Goal: Information Seeking & Learning: Check status

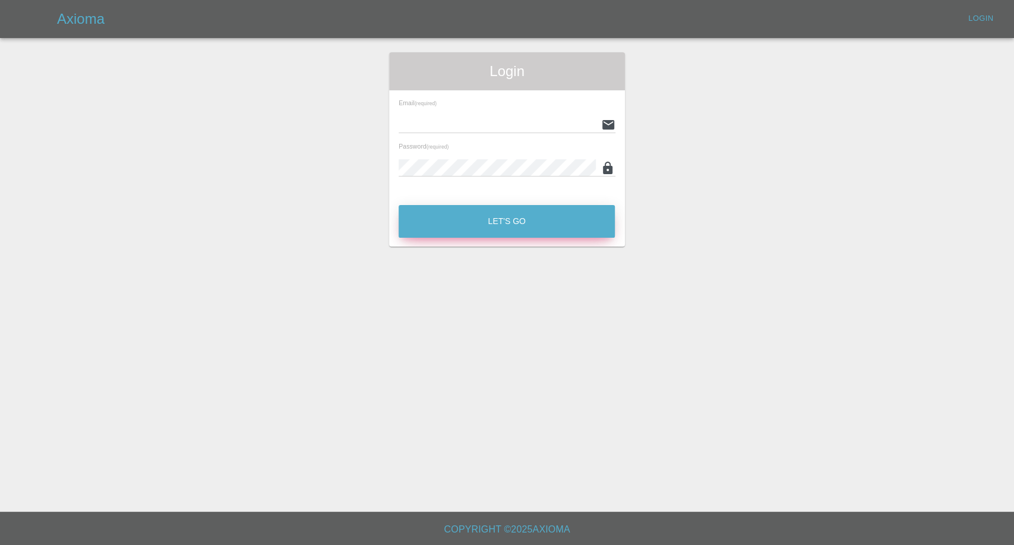
type input "[EMAIL_ADDRESS][DOMAIN_NAME]"
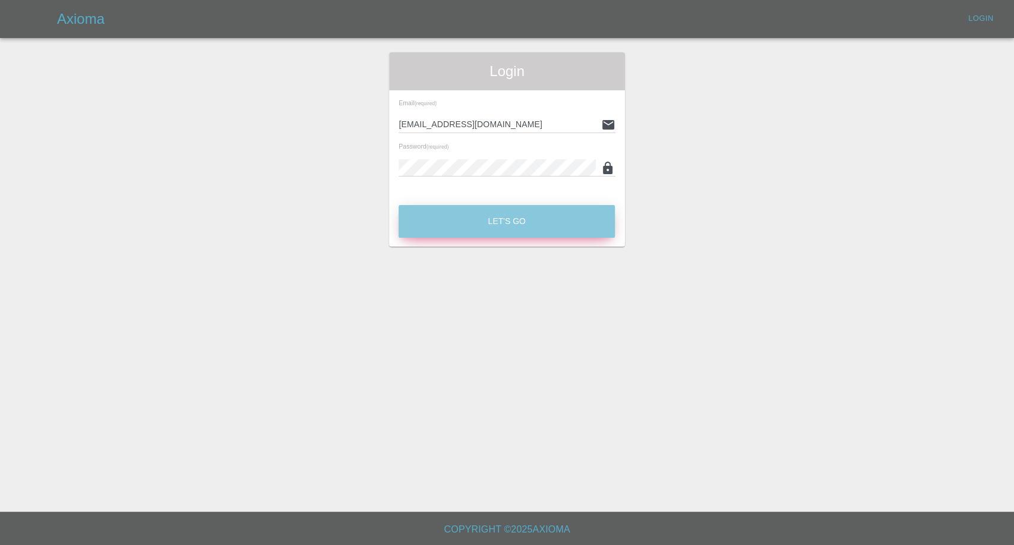
click at [517, 210] on button "Let's Go" at bounding box center [507, 221] width 216 height 33
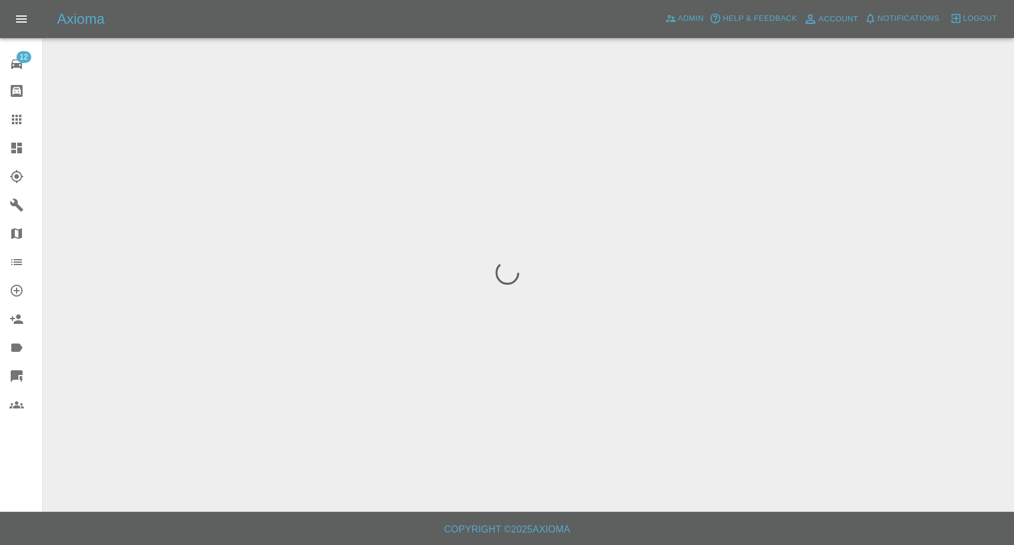
click at [10, 118] on icon at bounding box center [17, 119] width 14 height 14
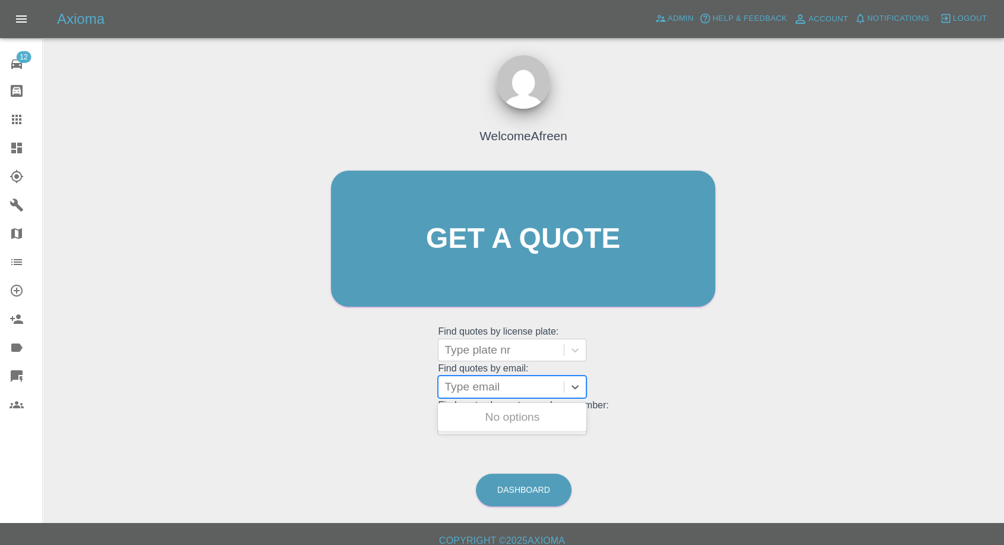
click at [486, 393] on div at bounding box center [500, 386] width 113 height 17
paste input ""[EMAIL_ADDRESS][DOMAIN_NAME]" <undefined>"
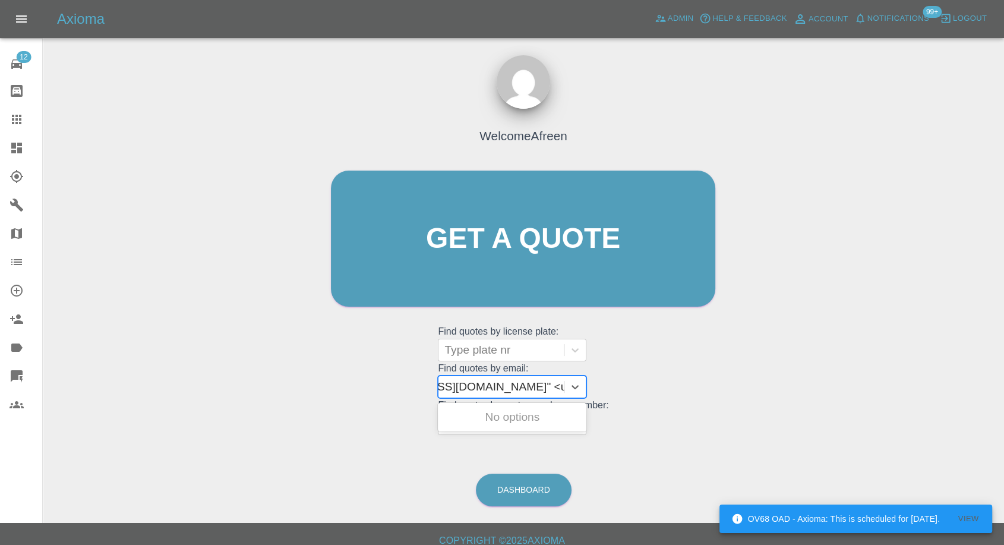
drag, startPoint x: 486, startPoint y: 386, endPoint x: 890, endPoint y: 388, distance: 403.9
click at [889, 389] on div "Welcome Afreen Get a quote Get a quote Find quotes by license plate: Type plate…" at bounding box center [523, 295] width 942 height 426
type input "[EMAIL_ADDRESS][DOMAIN_NAME]"
click at [511, 425] on div "SD57TXV, Awaiting Repair" at bounding box center [512, 424] width 148 height 38
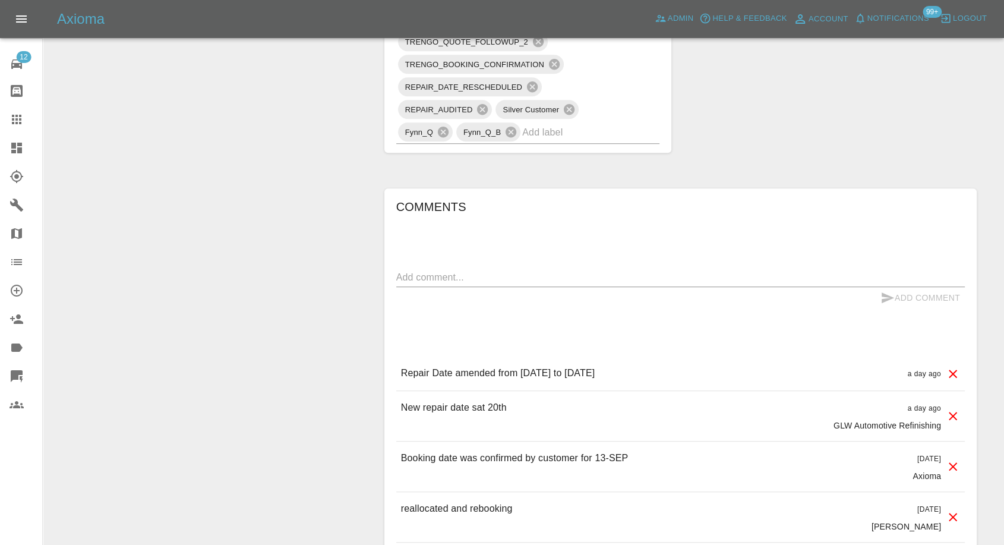
scroll to position [858, 0]
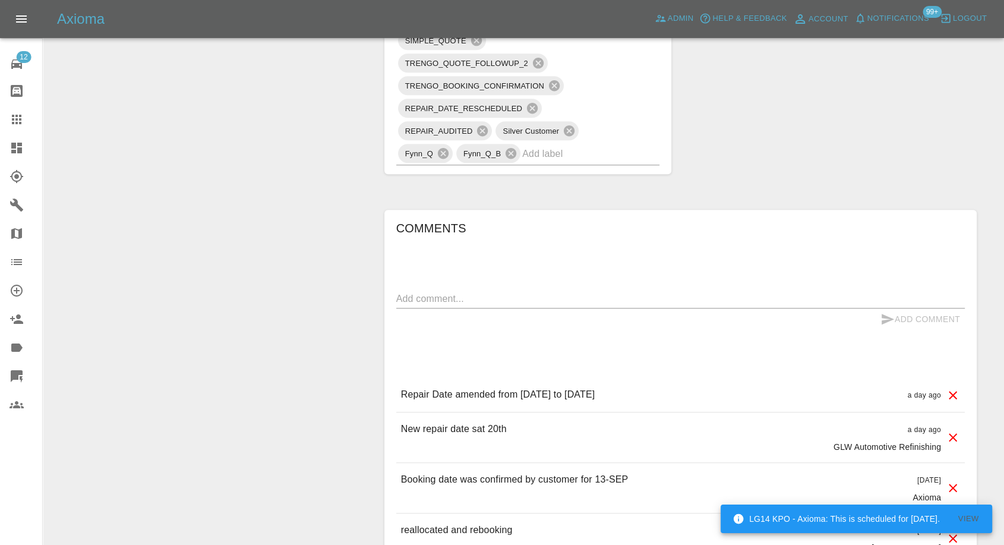
drag, startPoint x: 10, startPoint y: 123, endPoint x: 64, endPoint y: 145, distance: 58.3
click at [10, 124] on icon at bounding box center [17, 119] width 14 height 14
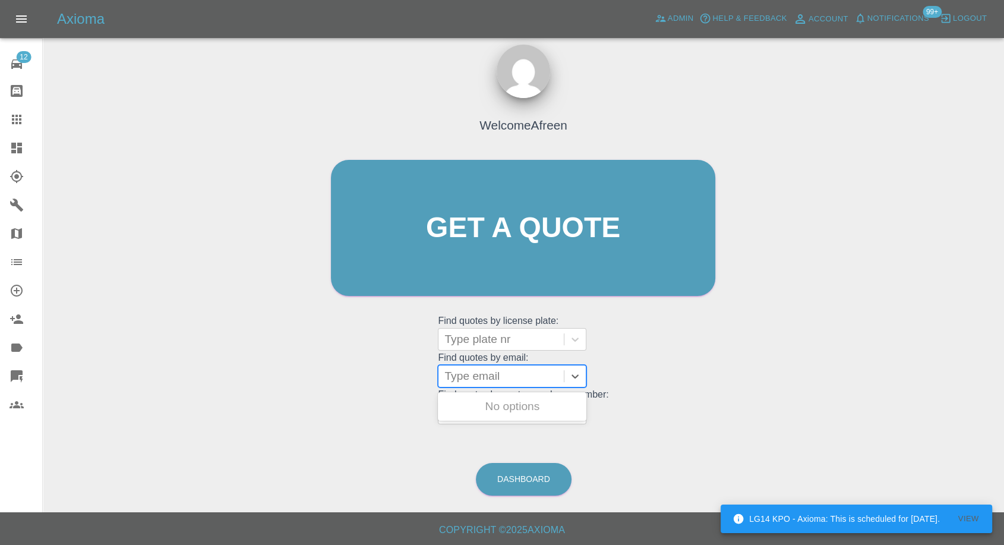
click at [502, 371] on div at bounding box center [500, 376] width 113 height 17
paste input ""[EMAIL_ADDRESS][DOMAIN_NAME]" <undefined>"
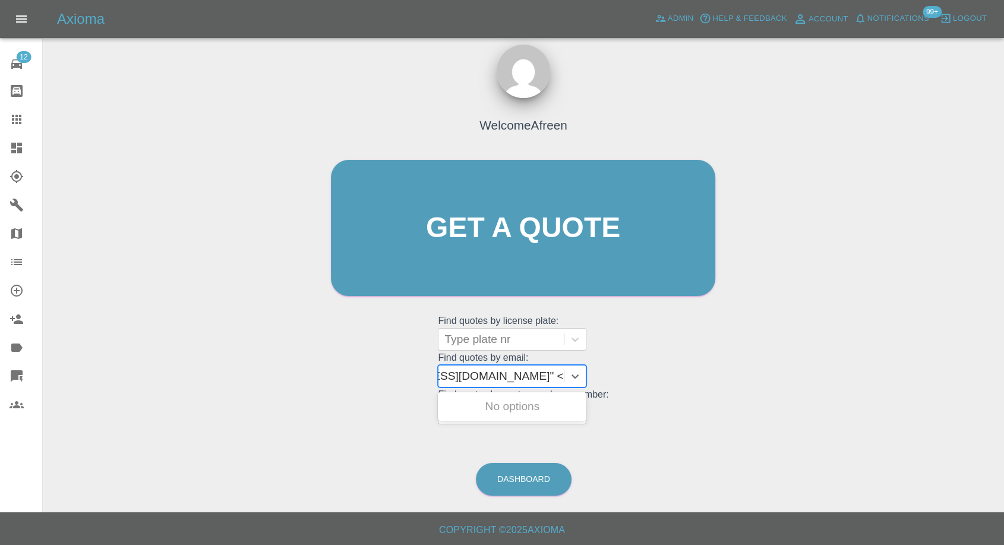
drag, startPoint x: 489, startPoint y: 373, endPoint x: 633, endPoint y: 363, distance: 144.6
click at [633, 363] on div "Welcome Afreen Get a quote Get a quote Find quotes by license plate: Type plate…" at bounding box center [522, 250] width 409 height 359
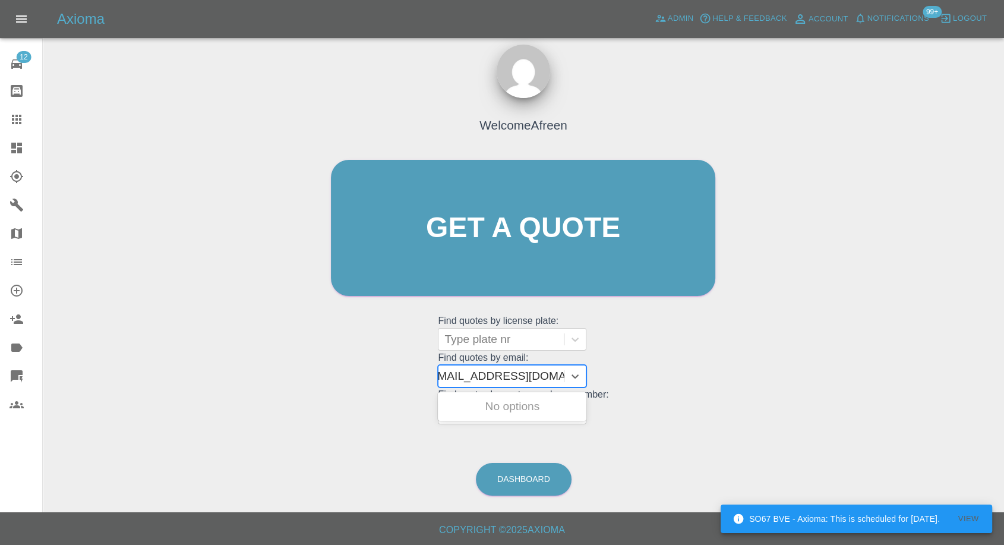
scroll to position [0, 5]
type input "[EMAIL_ADDRESS][DOMAIN_NAME]"
click at [521, 405] on div "W1NGO, Awaiting Repair" at bounding box center [512, 406] width 148 height 24
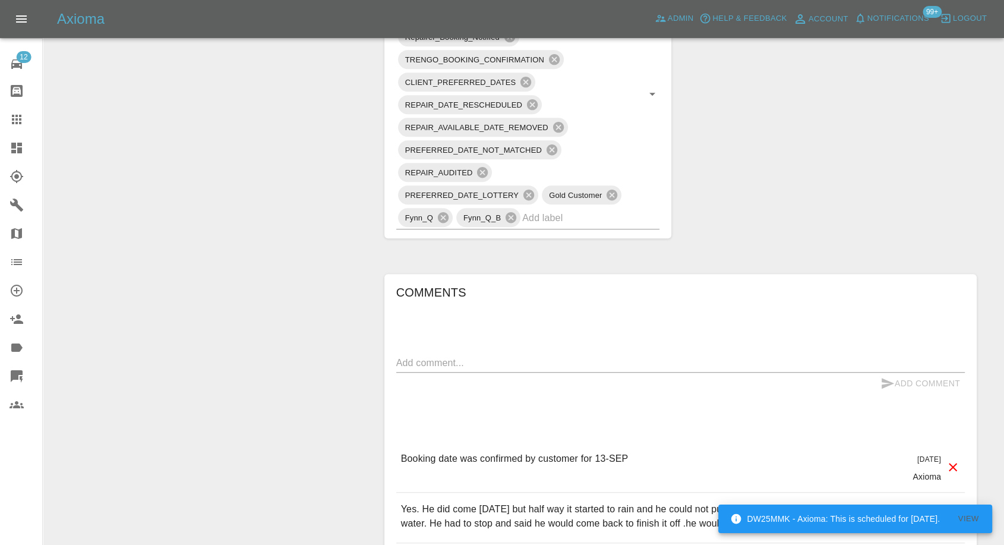
scroll to position [924, 0]
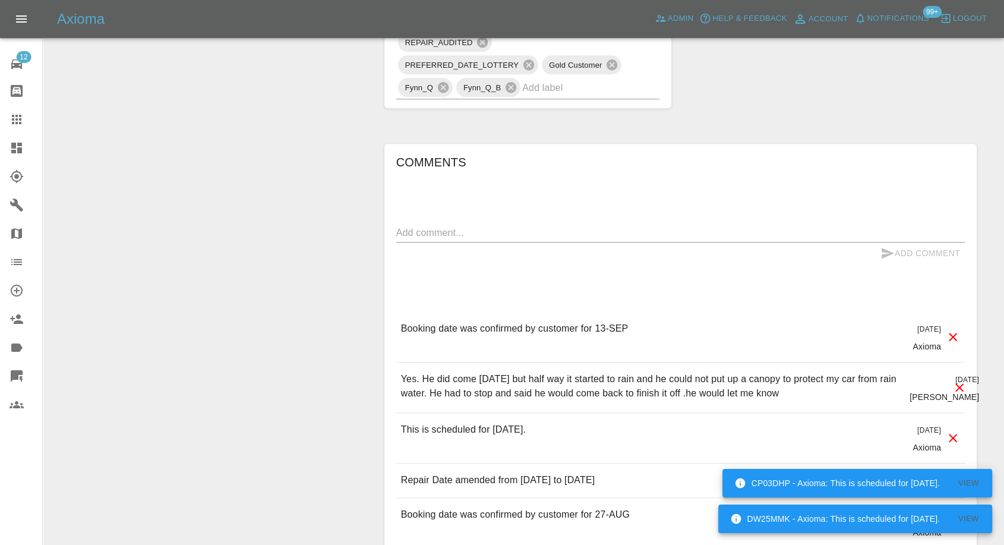
click at [10, 123] on icon at bounding box center [17, 119] width 14 height 14
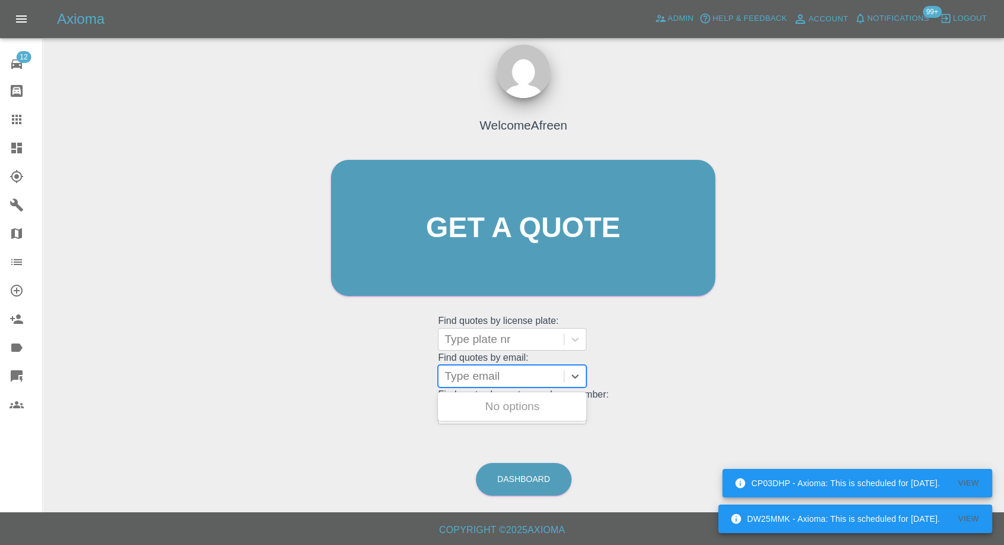
click at [504, 380] on div at bounding box center [500, 376] width 113 height 17
paste input ""[EMAIL_ADDRESS][DOMAIN_NAME]" <undefined>"
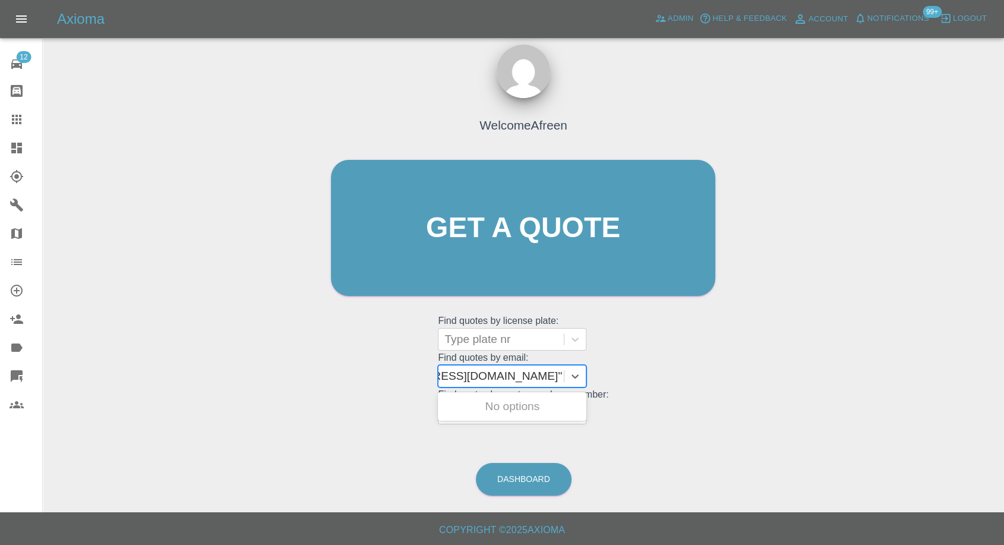
drag, startPoint x: 514, startPoint y: 375, endPoint x: 829, endPoint y: 372, distance: 314.2
click at [829, 372] on div "Welcome Afreen Get a quote Get a quote Find quotes by license plate: Type plate…" at bounding box center [523, 284] width 942 height 426
type input "[EMAIL_ADDRESS][DOMAIN_NAME]"
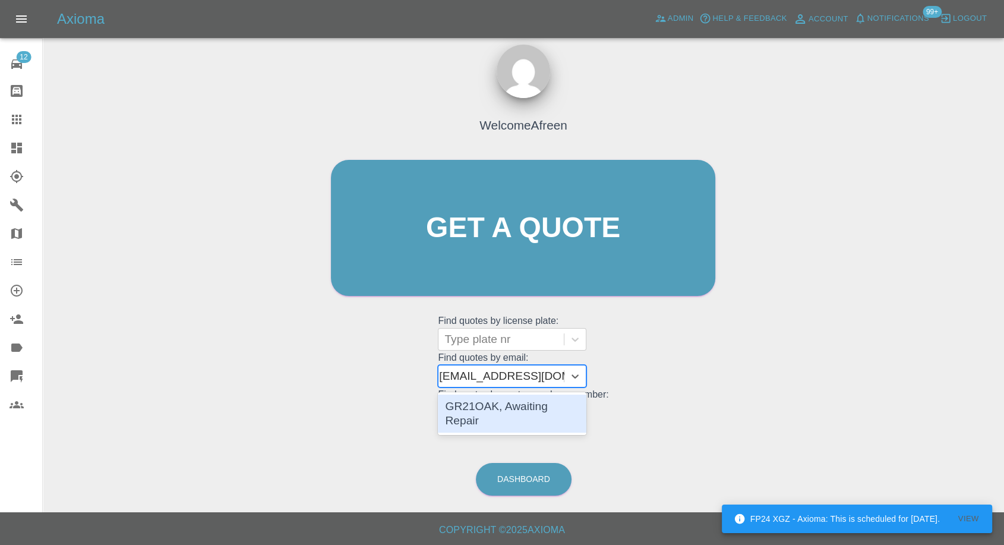
click at [501, 400] on div "GR21OAK, Awaiting Repair" at bounding box center [512, 413] width 148 height 38
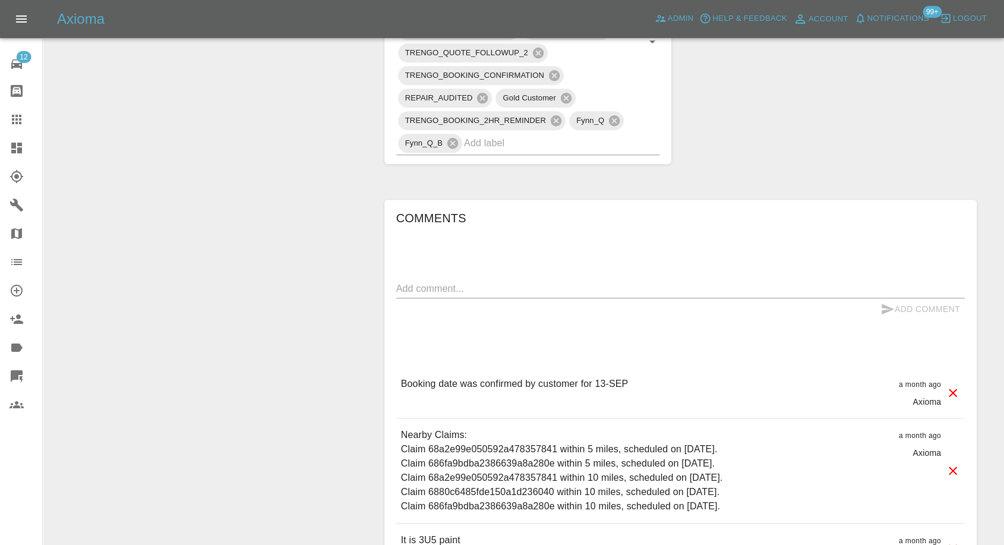
scroll to position [924, 0]
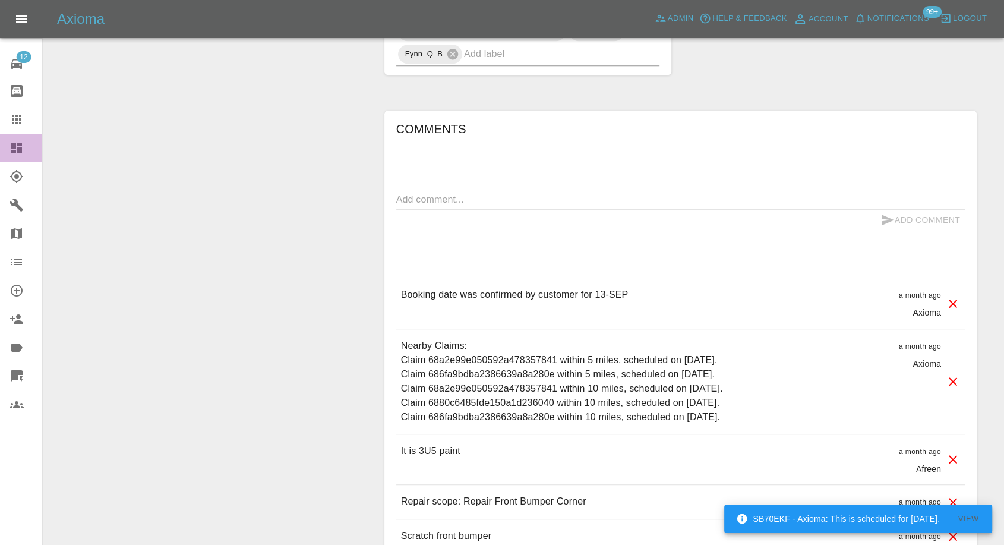
click at [10, 138] on link "Dashboard" at bounding box center [21, 148] width 42 height 29
click at [16, 120] on icon at bounding box center [17, 119] width 14 height 14
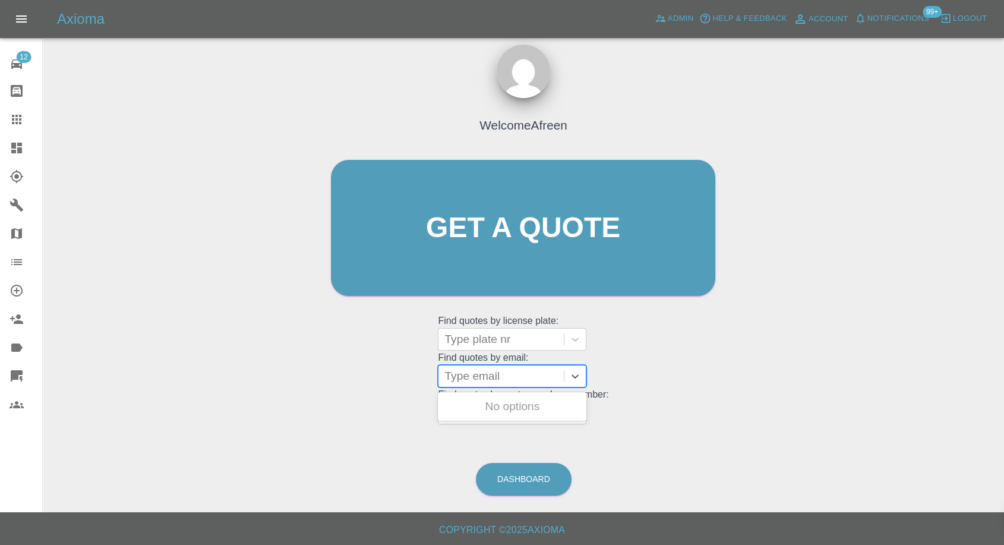
click at [466, 384] on div "Type email" at bounding box center [500, 375] width 125 height 21
paste input ""[EMAIL_ADDRESS][DOMAIN_NAME]" <undefined>"
drag, startPoint x: 490, startPoint y: 372, endPoint x: 727, endPoint y: 396, distance: 238.1
click at [727, 396] on div "Welcome Afreen Get a quote Get a quote Find quotes by license plate: Type plate…" at bounding box center [522, 250] width 409 height 359
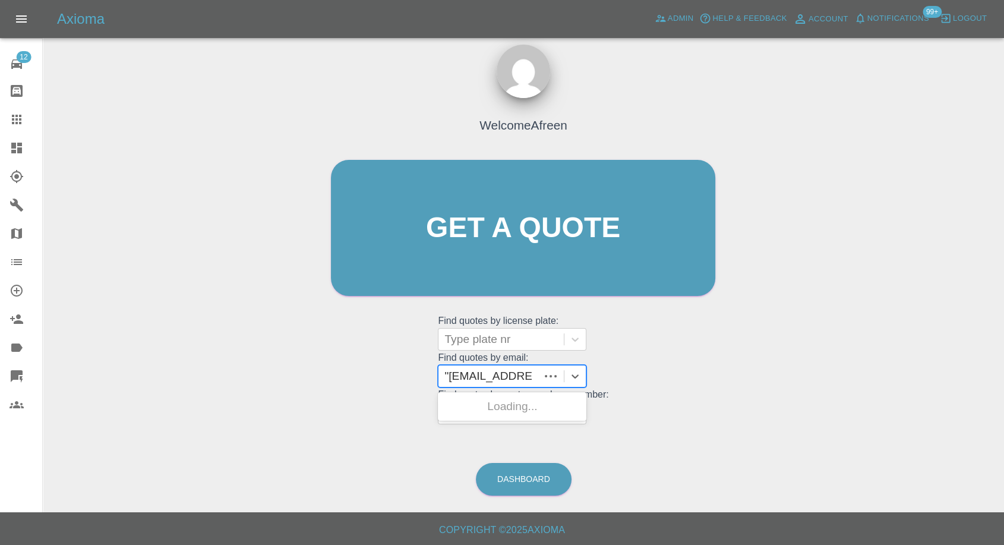
scroll to position [0, 0]
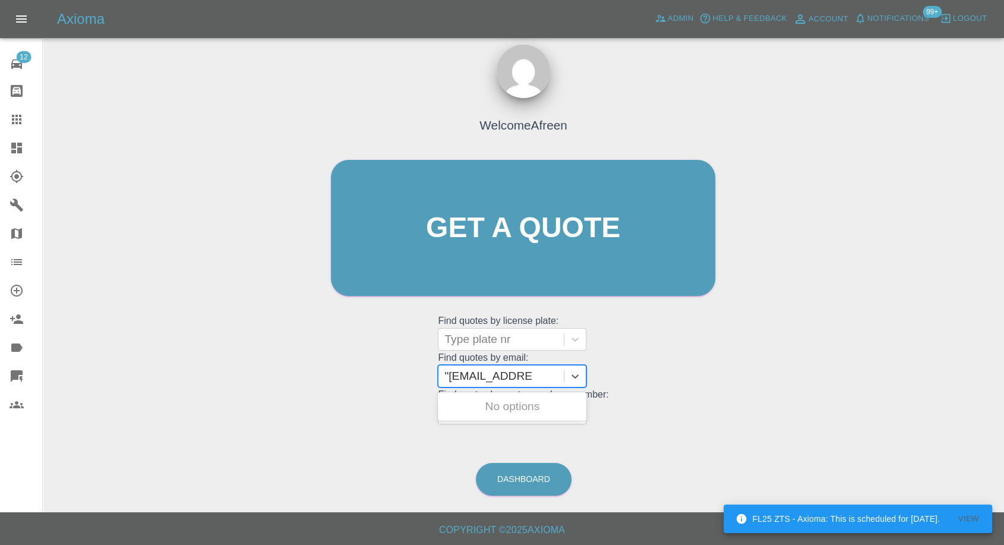
type input "[EMAIL_ADDRESS][DOMAIN_NAME]"
click at [538, 409] on div "PE64 PVA, Awaiting Repair" at bounding box center [512, 413] width 148 height 38
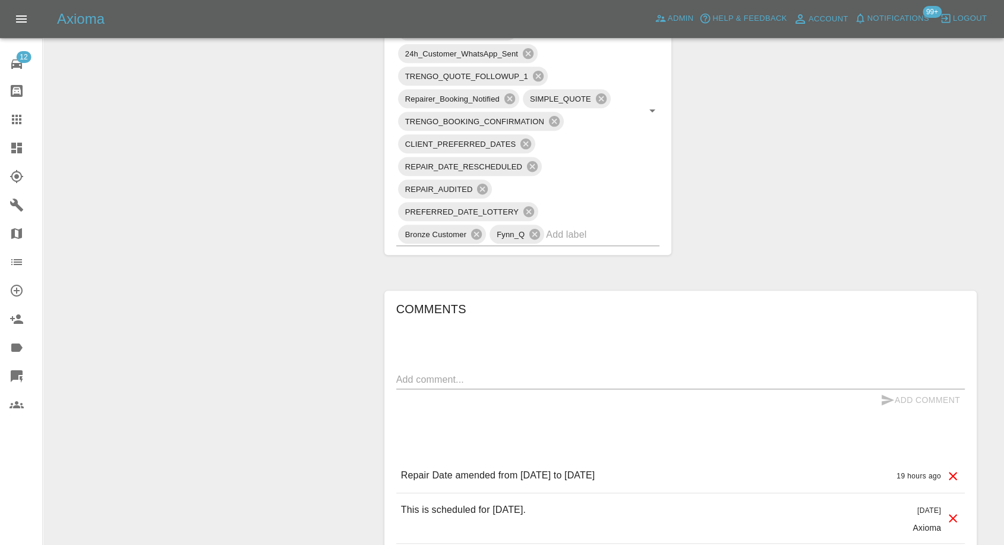
scroll to position [858, 0]
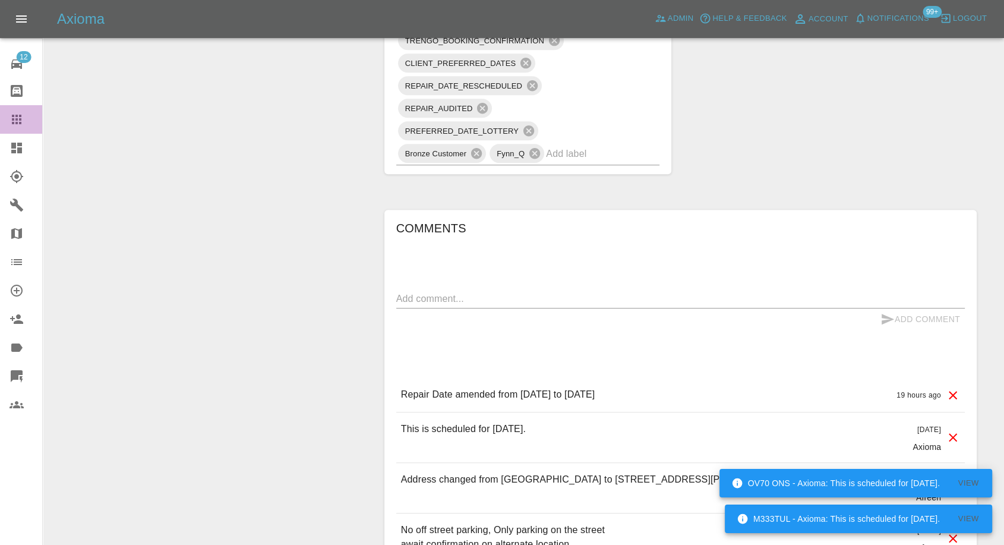
click at [15, 106] on link "Claims" at bounding box center [21, 119] width 42 height 29
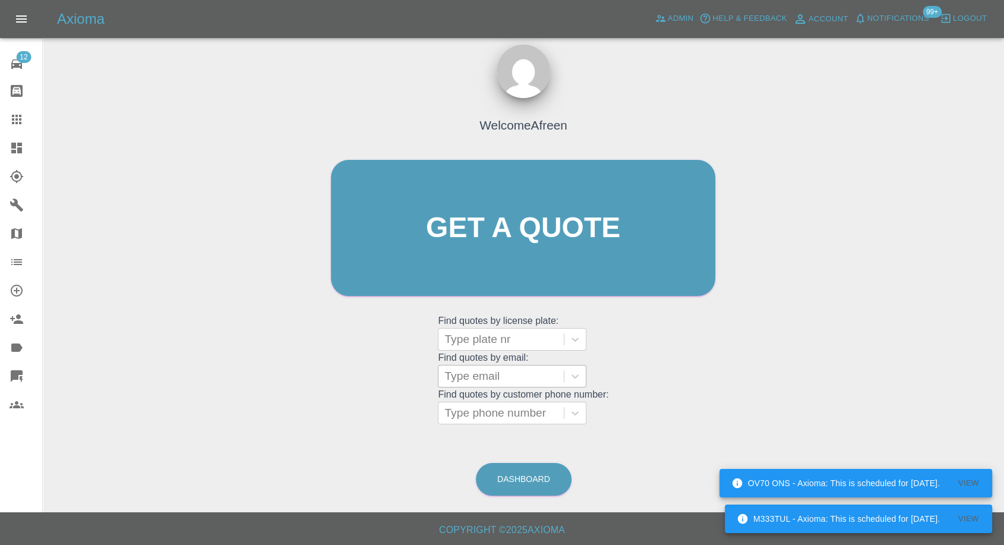
click at [472, 369] on div at bounding box center [500, 376] width 113 height 17
paste input ""[EMAIL_ADDRESS][DOMAIN_NAME]" <undefined>"
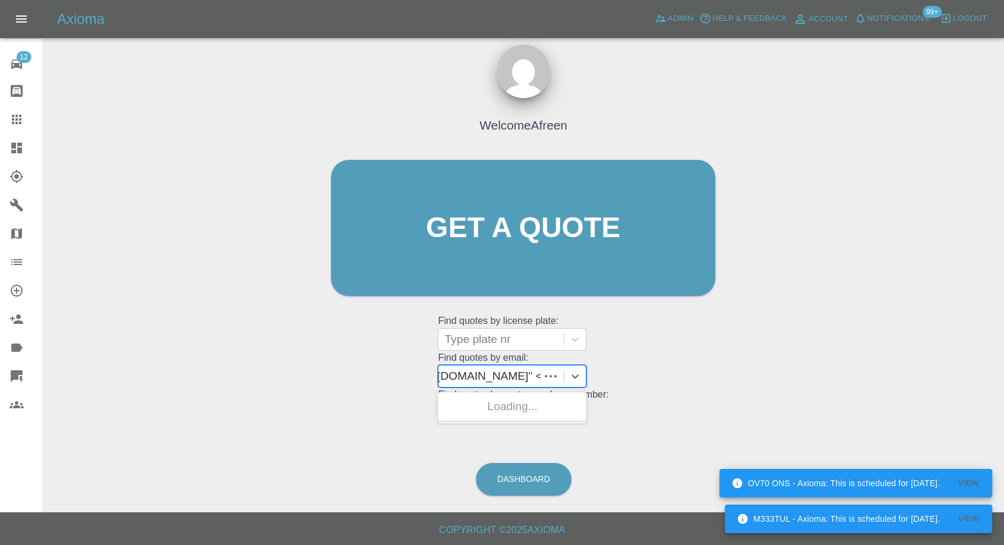
scroll to position [0, 97]
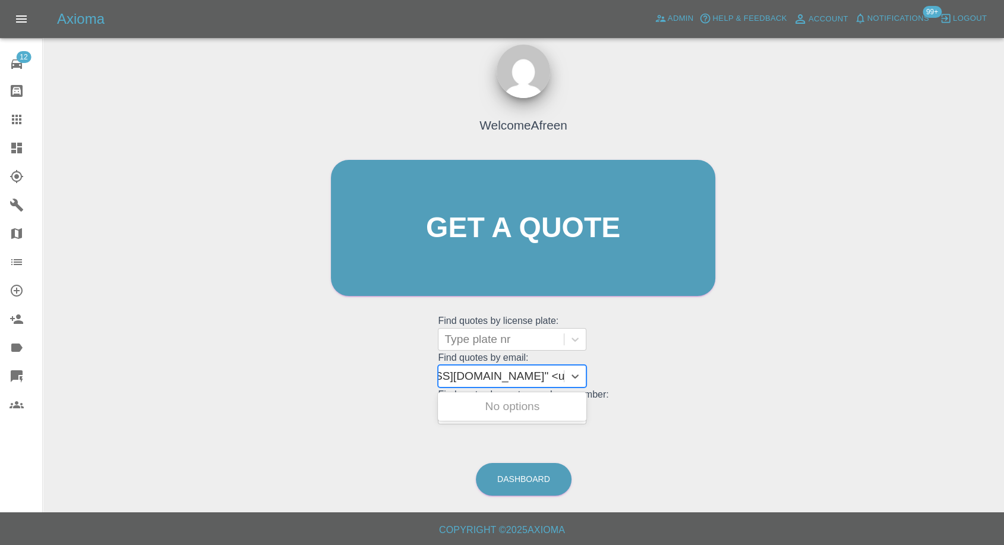
drag, startPoint x: 489, startPoint y: 376, endPoint x: 694, endPoint y: 371, distance: 204.4
click at [694, 371] on div "Welcome Afreen Get a quote Get a quote Find quotes by license plate: Type plate…" at bounding box center [522, 250] width 409 height 359
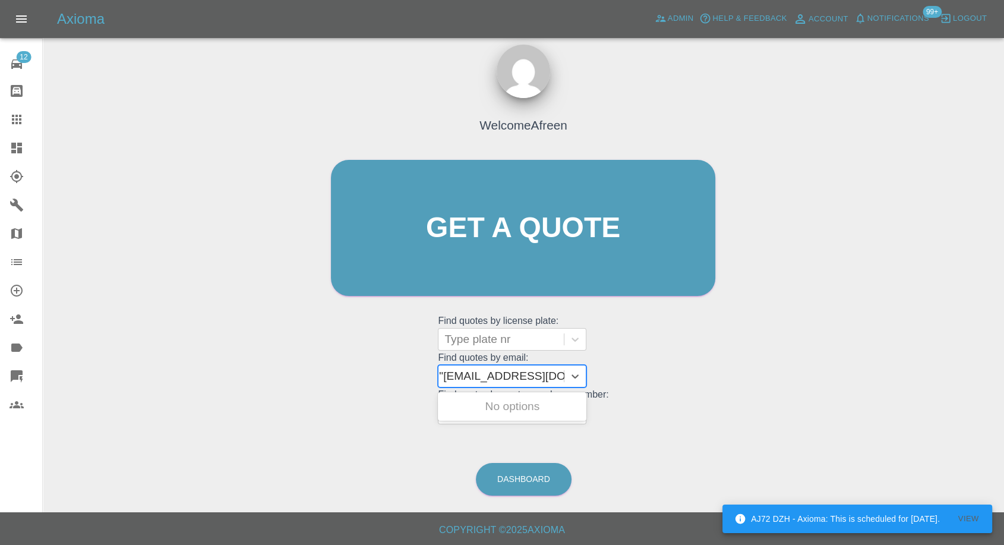
type input "[EMAIL_ADDRESS][DOMAIN_NAME]"
click at [559, 407] on div "GU16YKD, Awaiting Repair" at bounding box center [512, 413] width 148 height 38
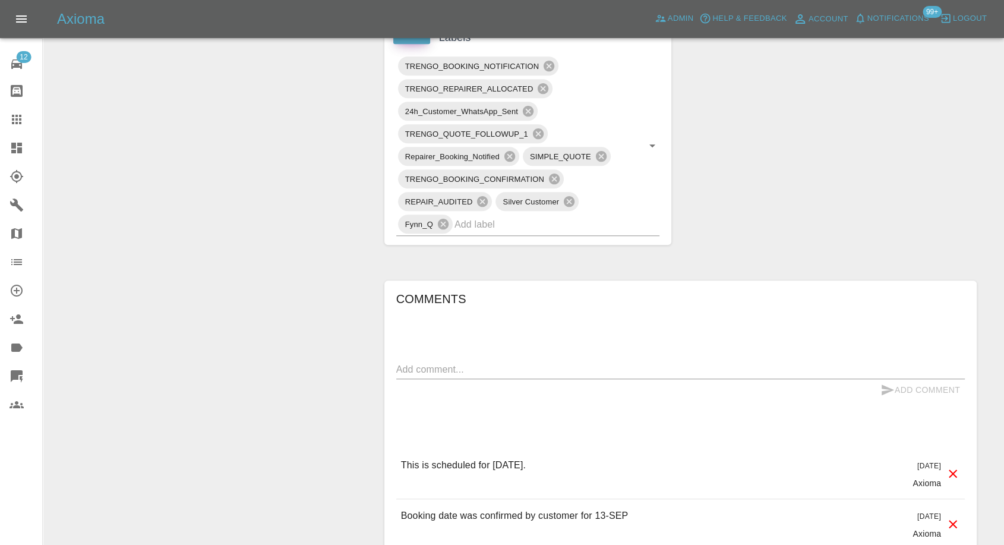
scroll to position [792, 0]
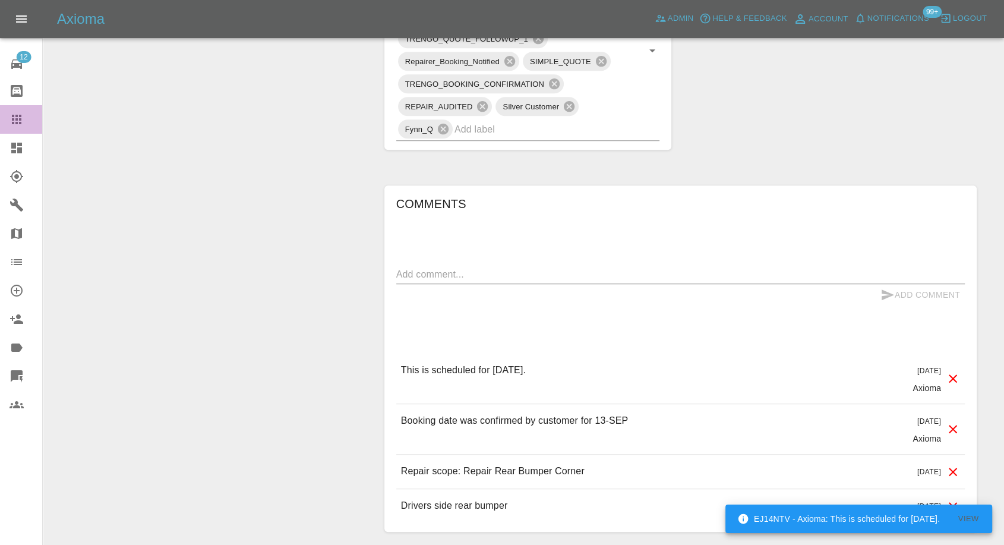
click at [19, 115] on icon at bounding box center [17, 120] width 10 height 10
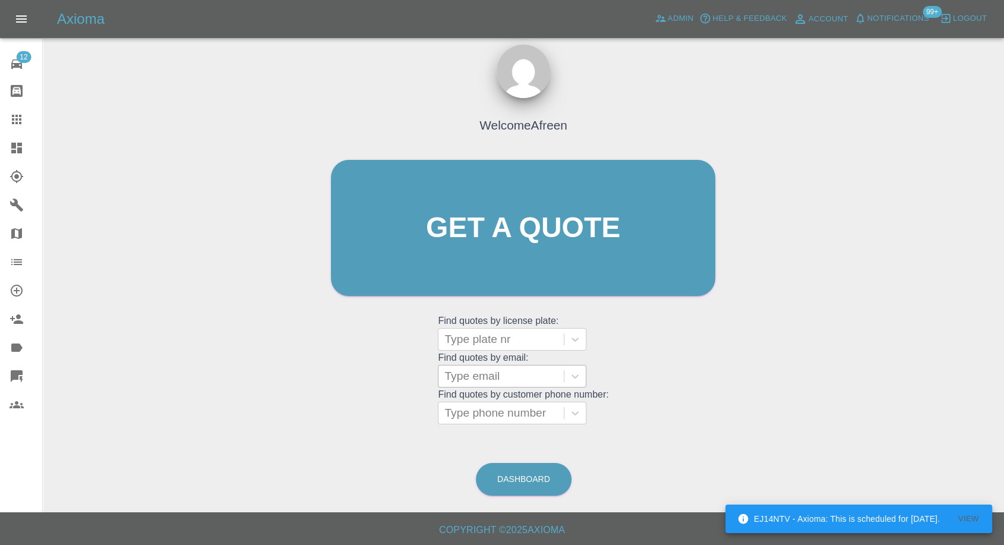
click at [485, 376] on div at bounding box center [500, 376] width 113 height 17
paste input ""[DOMAIN_NAME][EMAIL_ADDRESS][DOMAIN_NAME]" <undefined>"
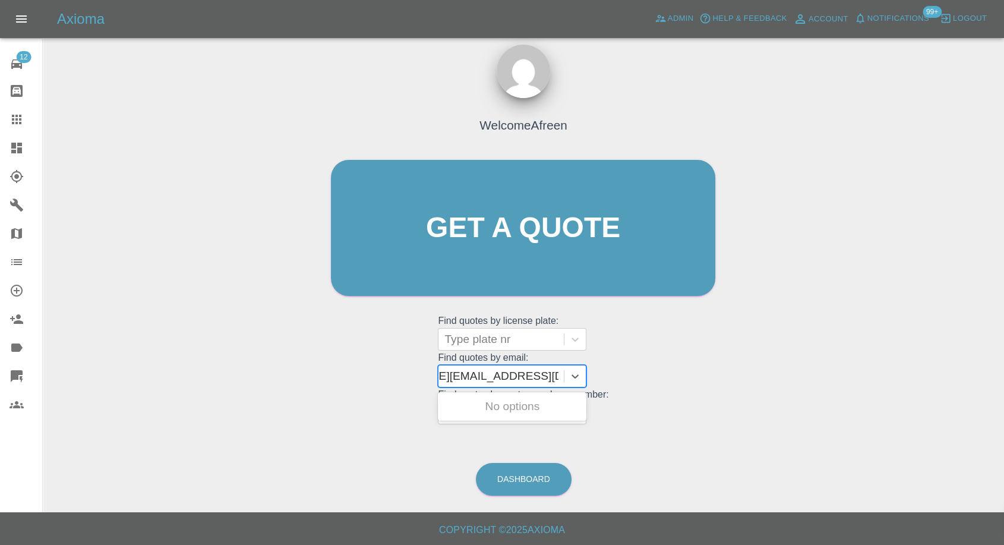
scroll to position [0, 81]
drag, startPoint x: 488, startPoint y: 373, endPoint x: 692, endPoint y: 377, distance: 203.7
click at [691, 377] on div "Welcome Afreen Get a quote Get a quote Find quotes by license plate: Type plate…" at bounding box center [522, 250] width 409 height 359
type input "[DOMAIN_NAME][EMAIL_ADDRESS][DOMAIN_NAME]"
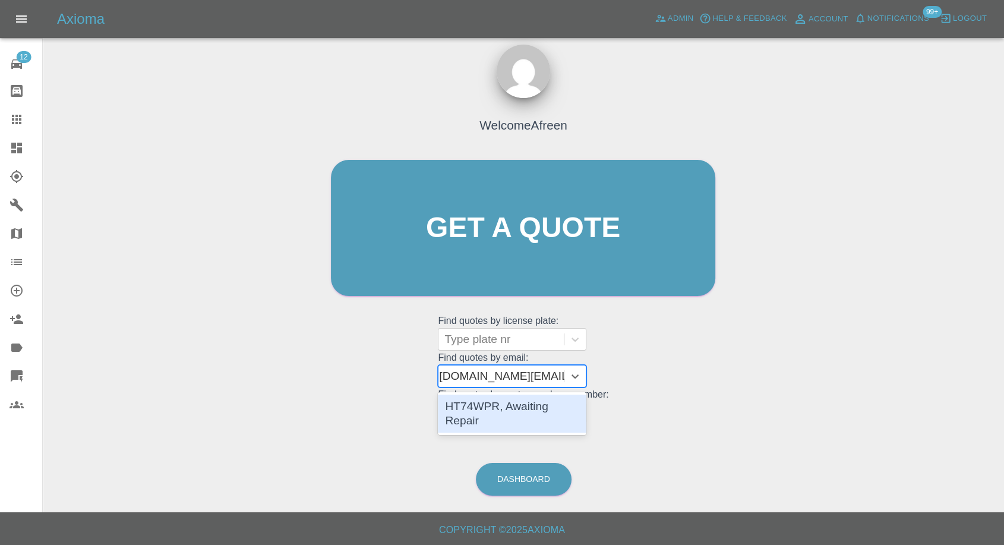
click at [523, 405] on div "HT74WPR, Awaiting Repair" at bounding box center [512, 413] width 148 height 38
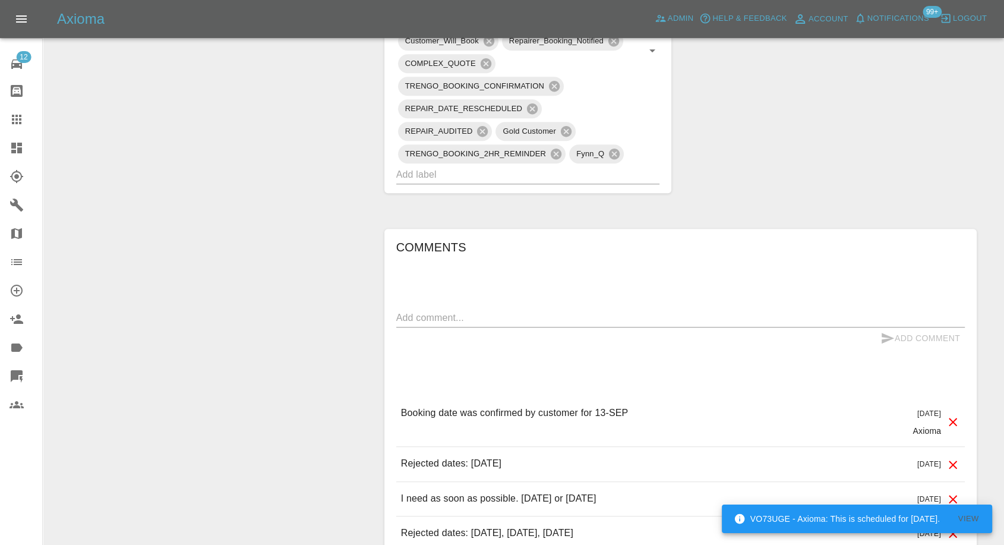
scroll to position [989, 0]
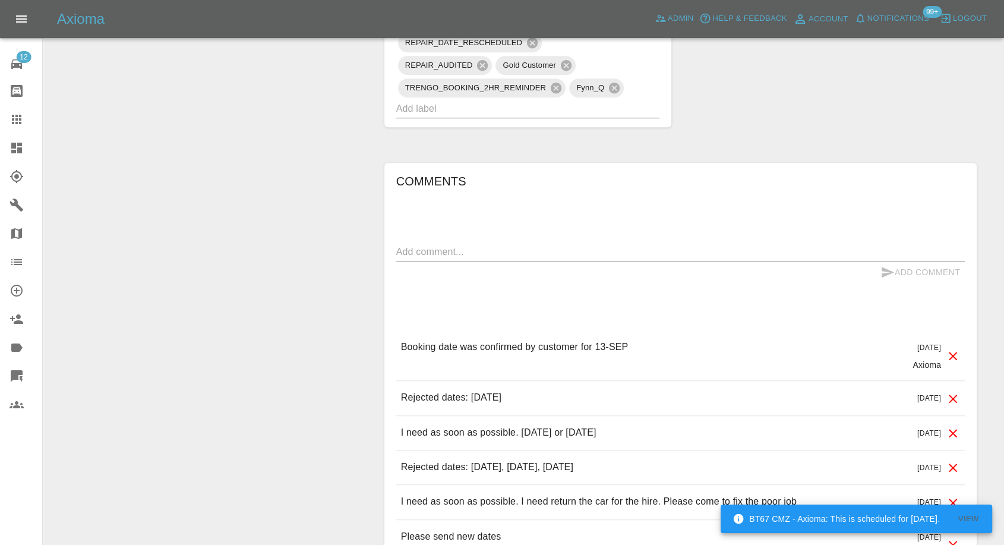
click at [14, 122] on icon at bounding box center [17, 120] width 10 height 10
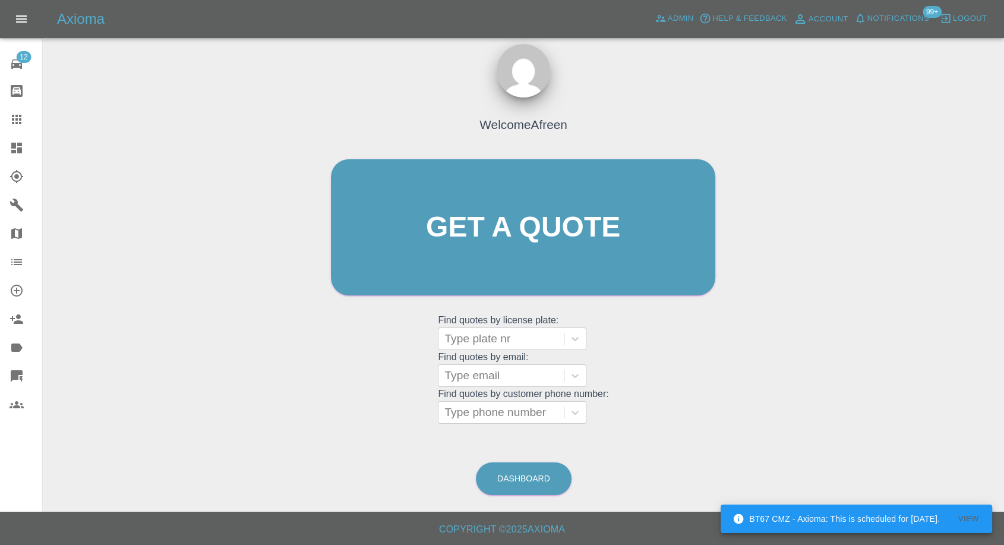
scroll to position [11, 0]
click at [470, 372] on div at bounding box center [500, 376] width 113 height 17
paste input ""[PERSON_NAME][EMAIL_ADDRESS][DOMAIN_NAME]" <undefined>"
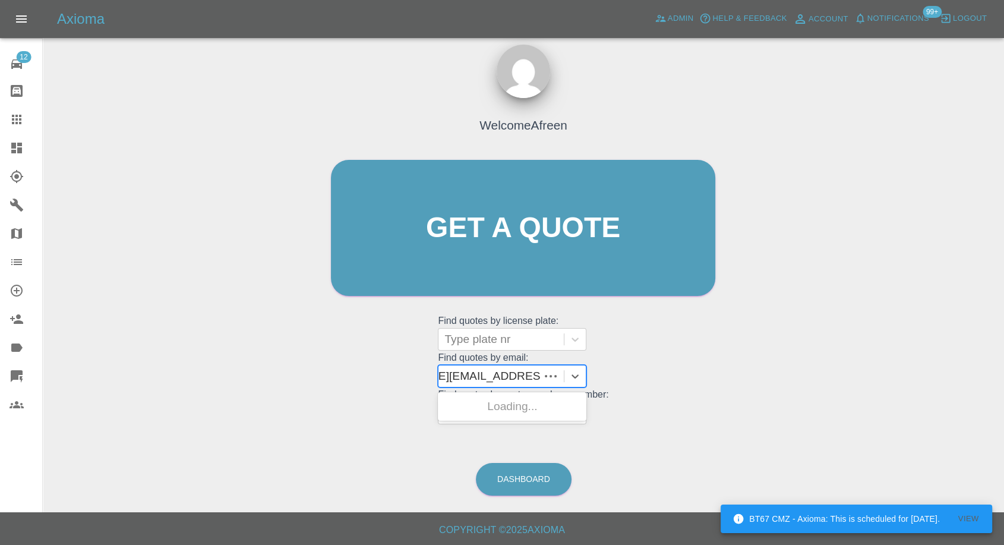
scroll to position [0, 77]
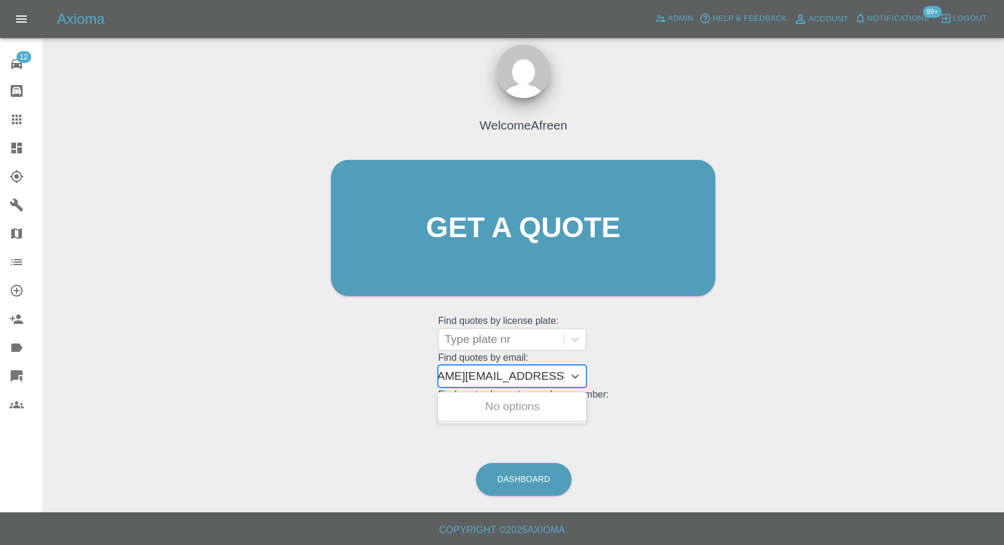
drag, startPoint x: 488, startPoint y: 372, endPoint x: 1012, endPoint y: 396, distance: 524.4
click at [1004, 394] on html "Axioma Admin Help & Feedback Account Notifications 99+ Logout 12 Repair home Bo…" at bounding box center [502, 267] width 1004 height 556
type input "[PERSON_NAME][EMAIL_ADDRESS][DOMAIN_NAME]"
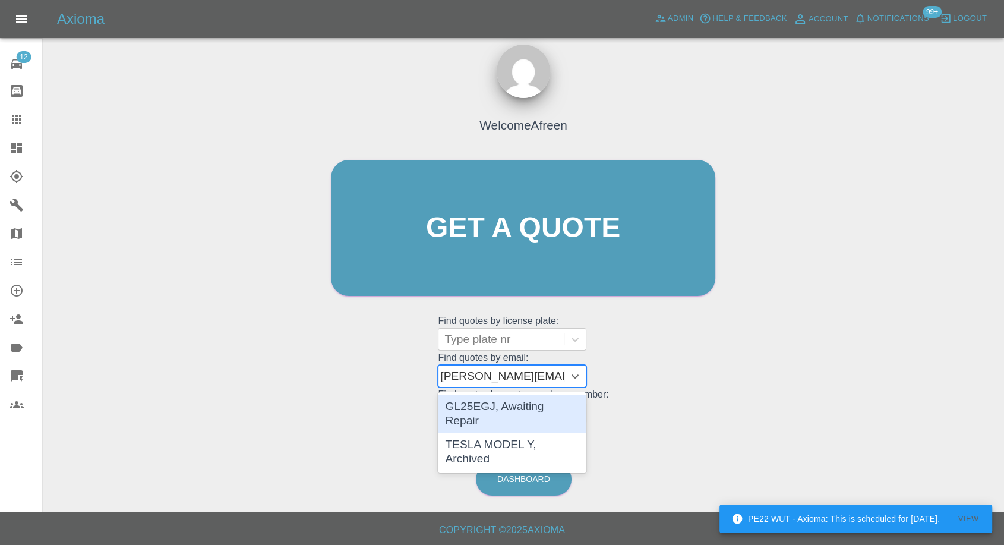
click at [517, 412] on div "GL25EGJ, Awaiting Repair" at bounding box center [512, 413] width 148 height 38
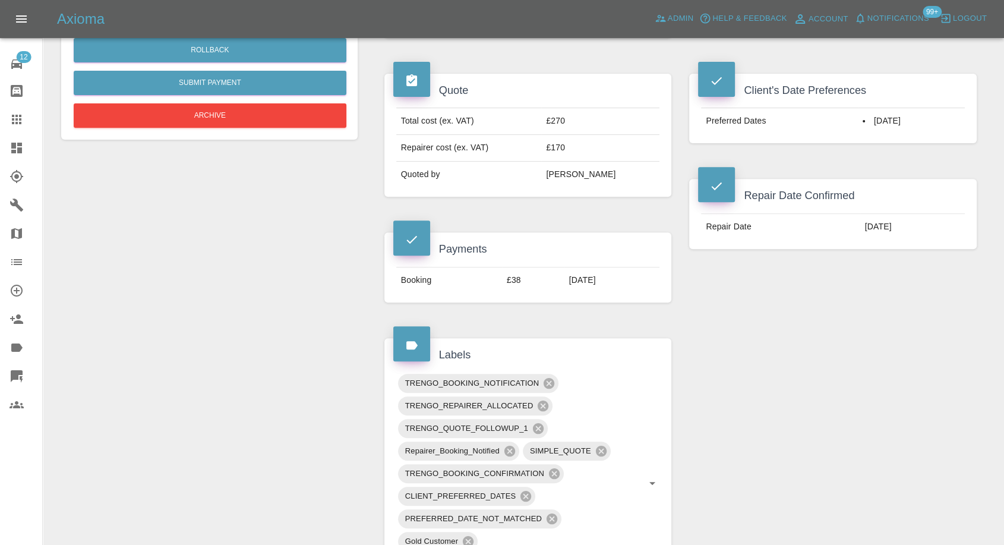
scroll to position [359, 0]
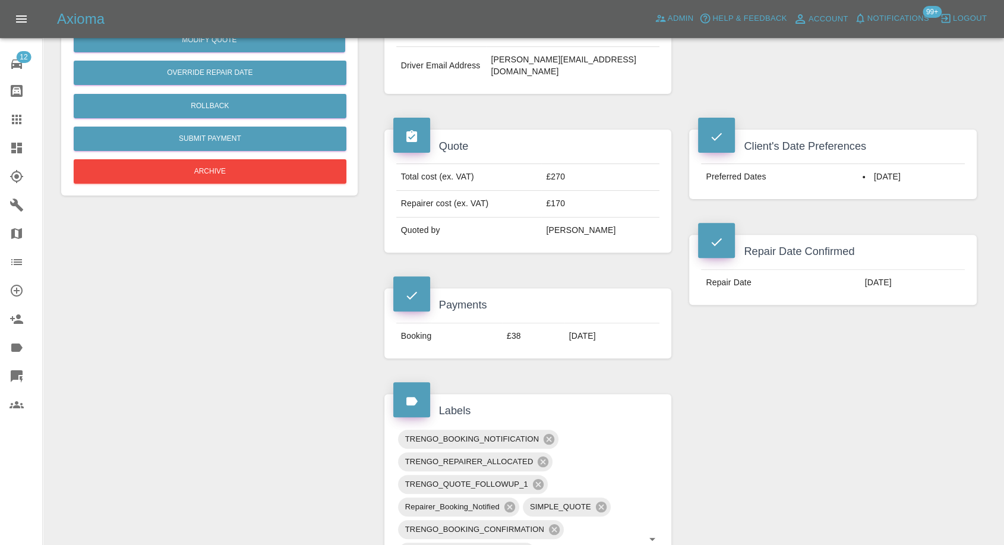
click at [9, 129] on link "Claims" at bounding box center [21, 119] width 42 height 29
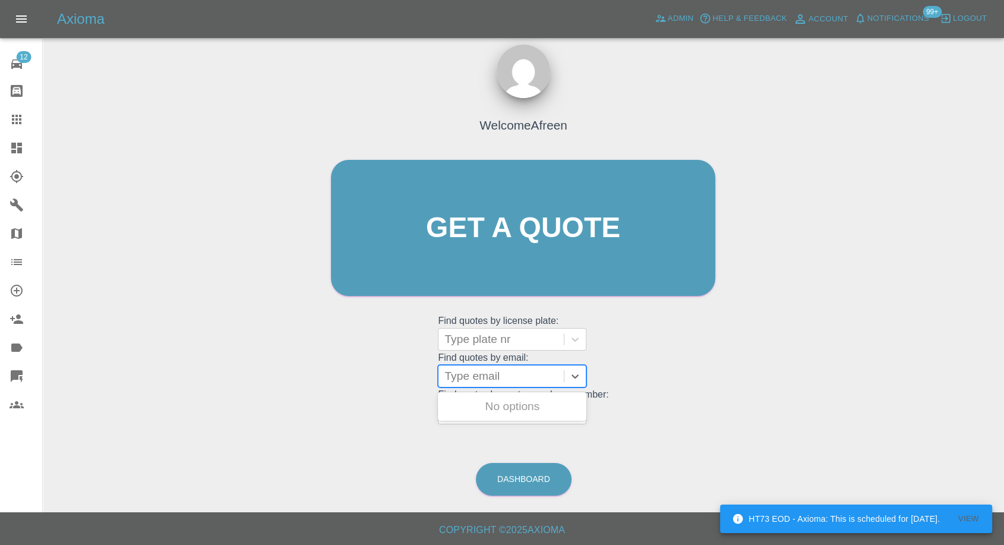
click at [467, 374] on div at bounding box center [500, 376] width 113 height 17
paste input ""[EMAIL_ADDRESS][DOMAIN_NAME]" <undefined>"
drag, startPoint x: 488, startPoint y: 372, endPoint x: 665, endPoint y: 391, distance: 178.6
click at [665, 391] on div "Welcome Afreen Get a quote Get a quote Find quotes by license plate: Type plate…" at bounding box center [522, 250] width 409 height 359
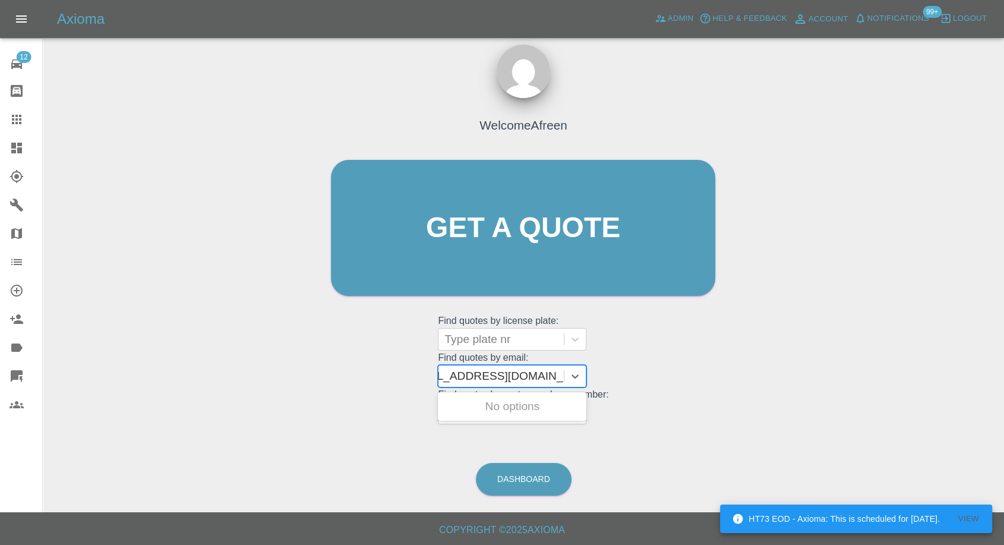
scroll to position [0, 0]
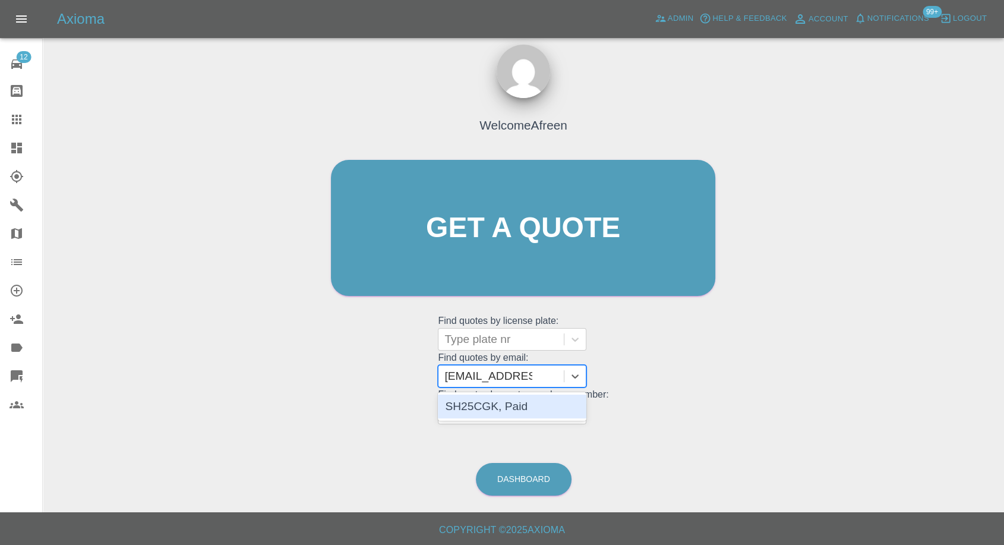
type input "[EMAIL_ADDRESS][DOMAIN_NAME]"
paste input ""[EMAIL_ADDRESS][DOMAIN_NAME]" <undefined>"
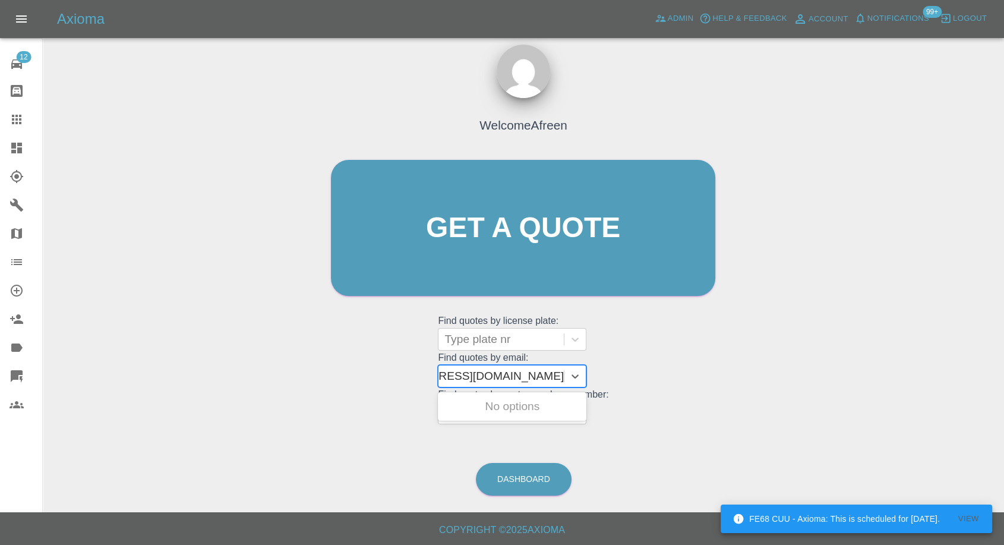
drag, startPoint x: 491, startPoint y: 372, endPoint x: 938, endPoint y: 385, distance: 448.0
click at [938, 385] on div "Welcome Afreen Get a quote Get a quote Find quotes by license plate: Type plate…" at bounding box center [523, 284] width 942 height 426
type input "[EMAIL_ADDRESS][DOMAIN_NAME]"
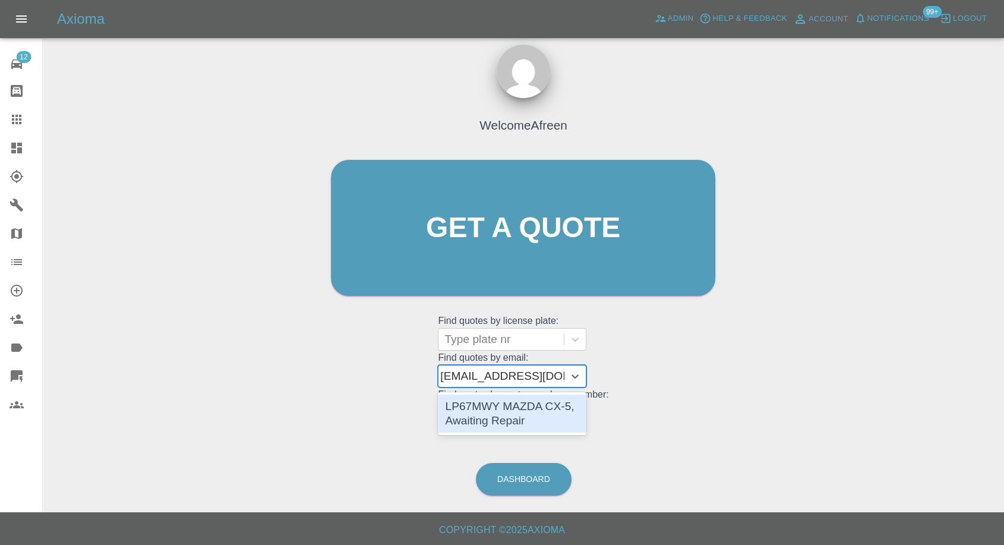
click at [542, 415] on div "LP67MWY MAZDA CX-5, Awaiting Repair" at bounding box center [512, 413] width 148 height 38
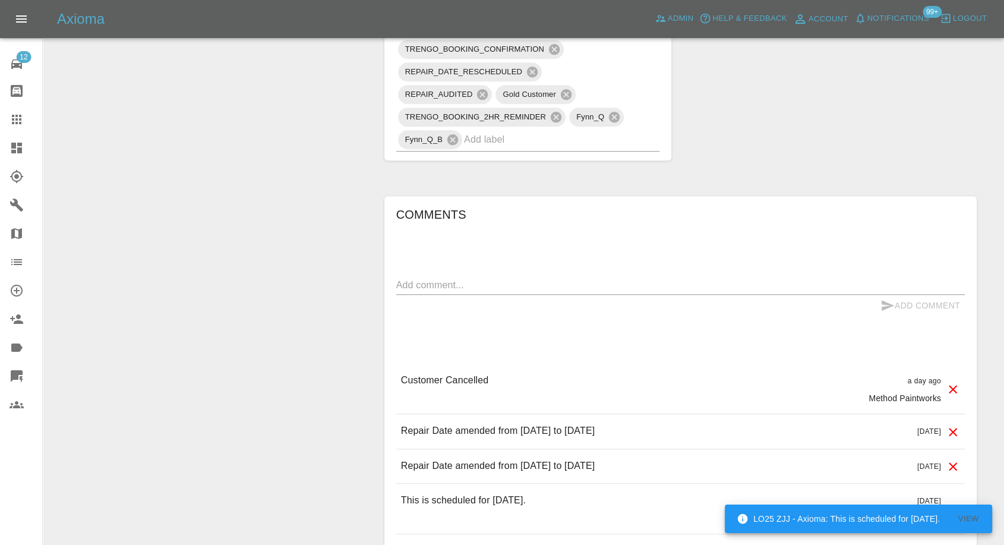
scroll to position [792, 0]
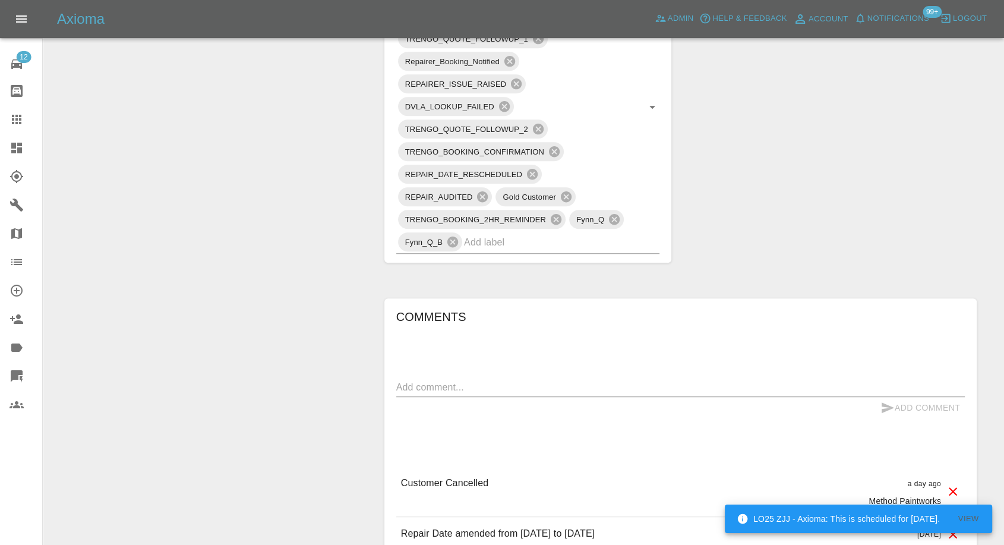
drag, startPoint x: 23, startPoint y: 113, endPoint x: 52, endPoint y: 119, distance: 30.3
click at [23, 113] on icon at bounding box center [17, 119] width 14 height 14
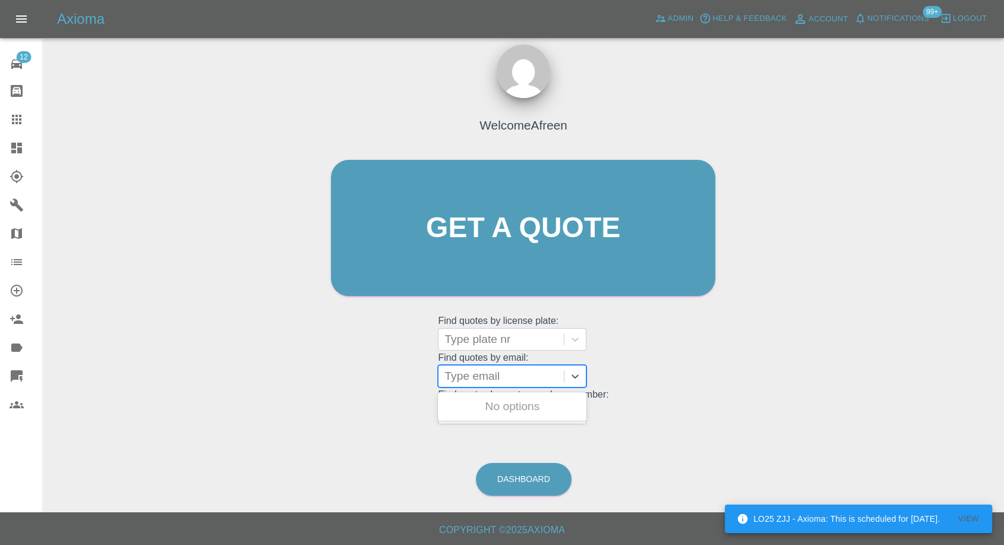
click at [481, 377] on div at bounding box center [500, 376] width 113 height 17
paste input ""[EMAIL_ADDRESS][DOMAIN_NAME]" <undefined>"
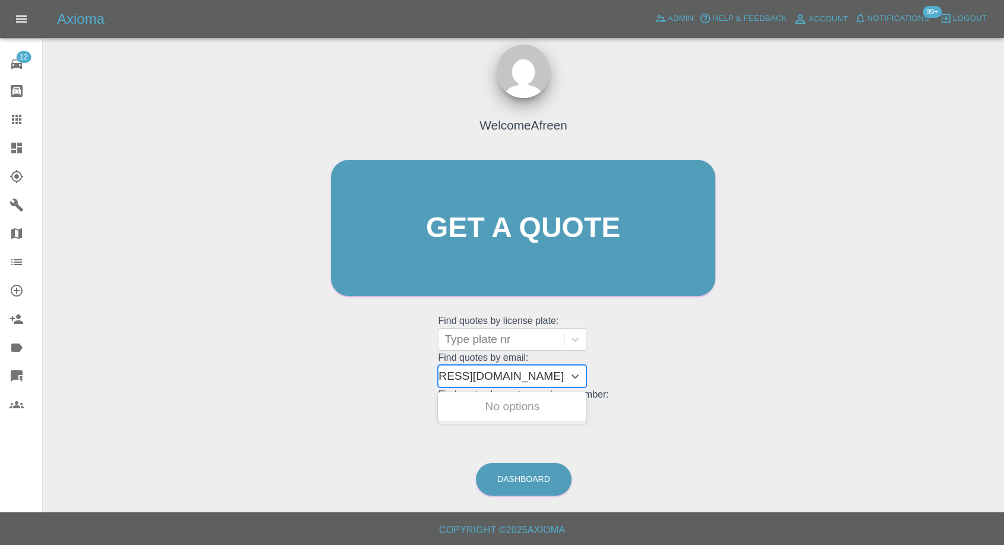
drag, startPoint x: 491, startPoint y: 375, endPoint x: 803, endPoint y: 398, distance: 313.3
click at [803, 398] on div "Welcome Afreen Get a quote Get a quote Find quotes by license plate: Type plate…" at bounding box center [523, 284] width 942 height 426
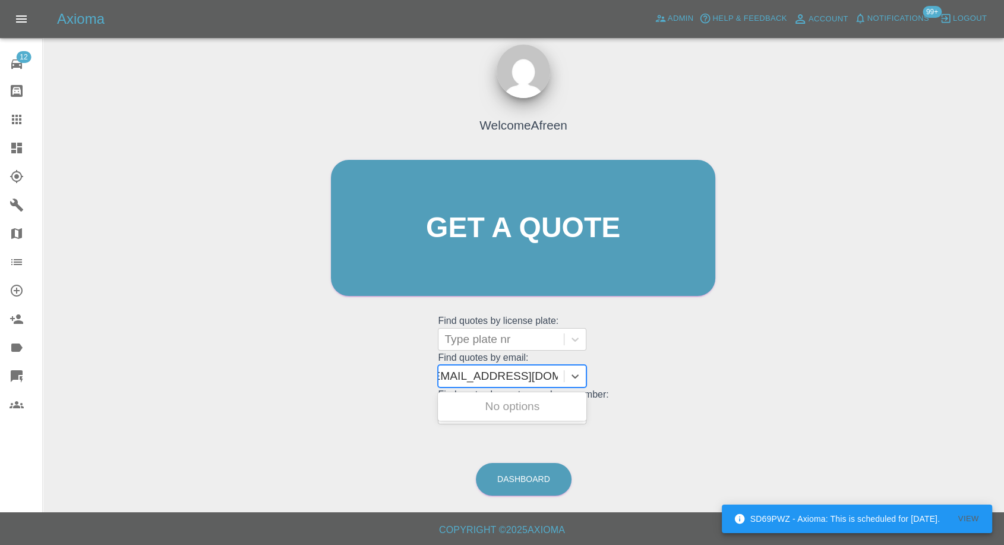
scroll to position [0, 8]
type input "[EMAIL_ADDRESS][DOMAIN_NAME]"
click at [473, 410] on div "LP67MWY MAZDA CX-5, Awaiting Repair" at bounding box center [512, 413] width 148 height 38
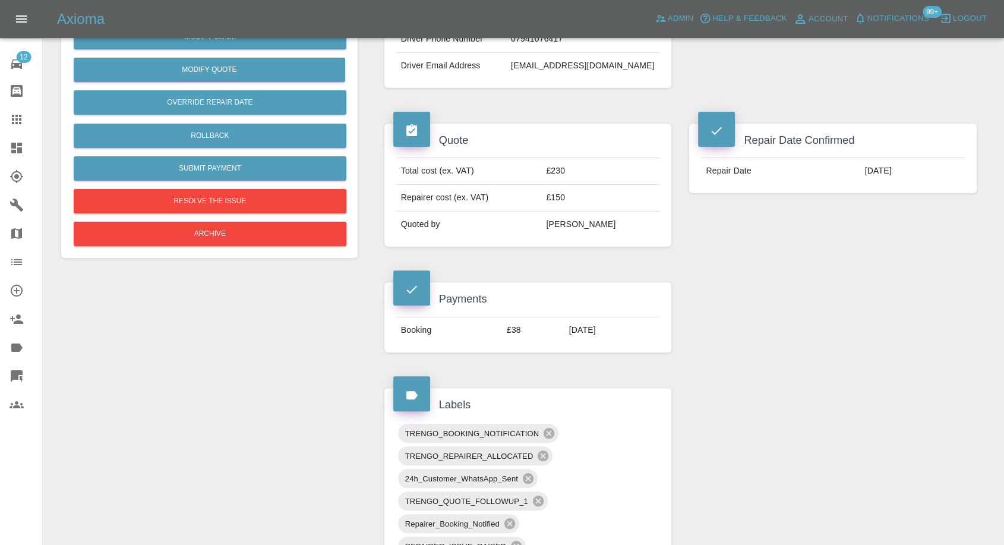
scroll to position [264, 0]
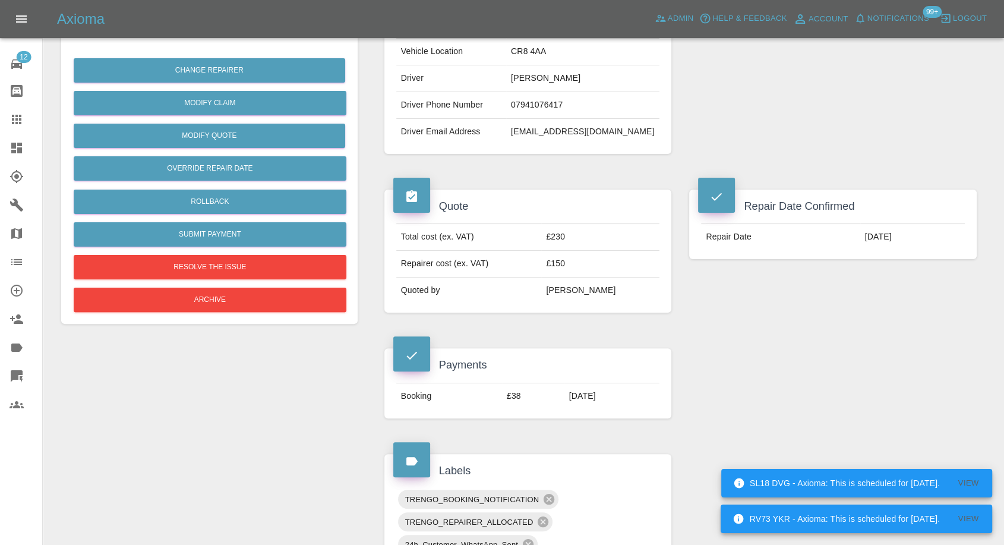
drag, startPoint x: 20, startPoint y: 120, endPoint x: 62, endPoint y: 135, distance: 44.9
click at [20, 120] on icon at bounding box center [17, 120] width 10 height 10
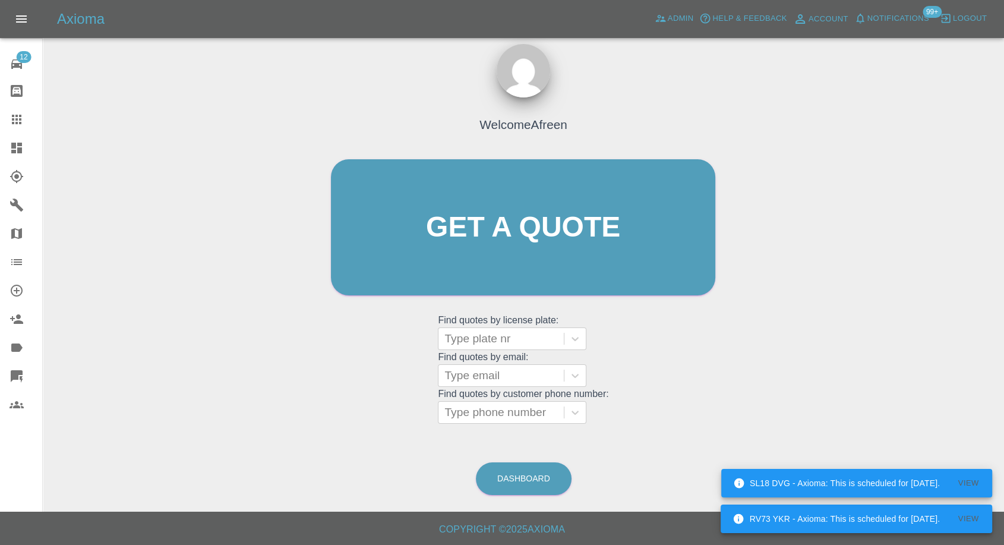
scroll to position [11, 0]
click at [487, 377] on div at bounding box center [500, 376] width 113 height 17
paste input ""[EMAIL_ADDRESS][DOMAIN_NAME]" <undefined>"
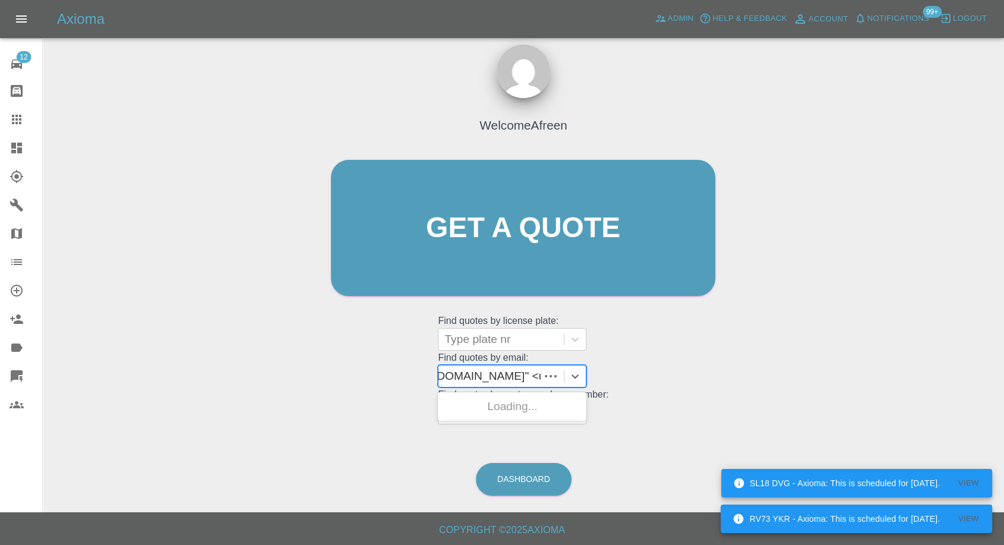
scroll to position [0, 101]
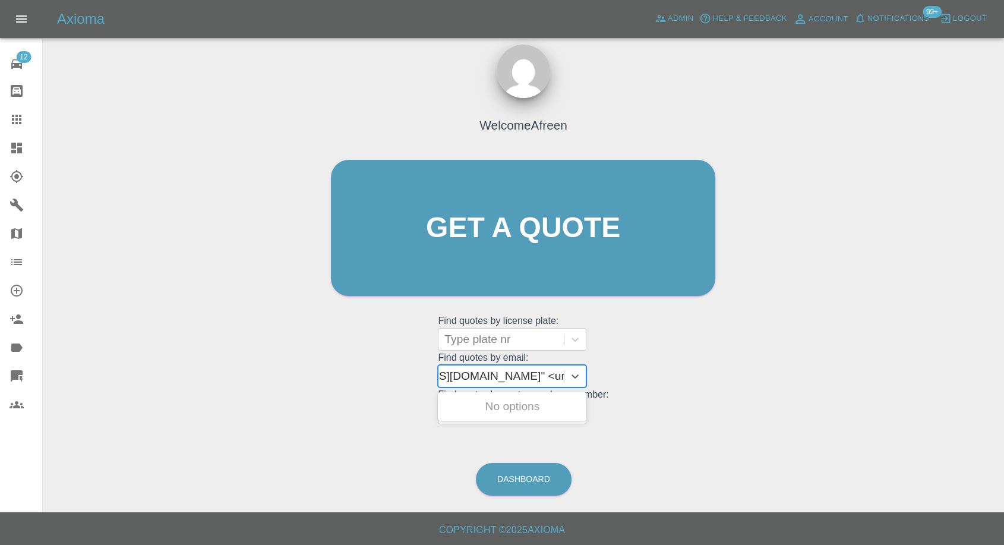
drag, startPoint x: 487, startPoint y: 373, endPoint x: 650, endPoint y: 375, distance: 162.8
click at [650, 375] on div "Welcome Afreen Get a quote Get a quote Find quotes by license plate: Type plate…" at bounding box center [522, 250] width 409 height 359
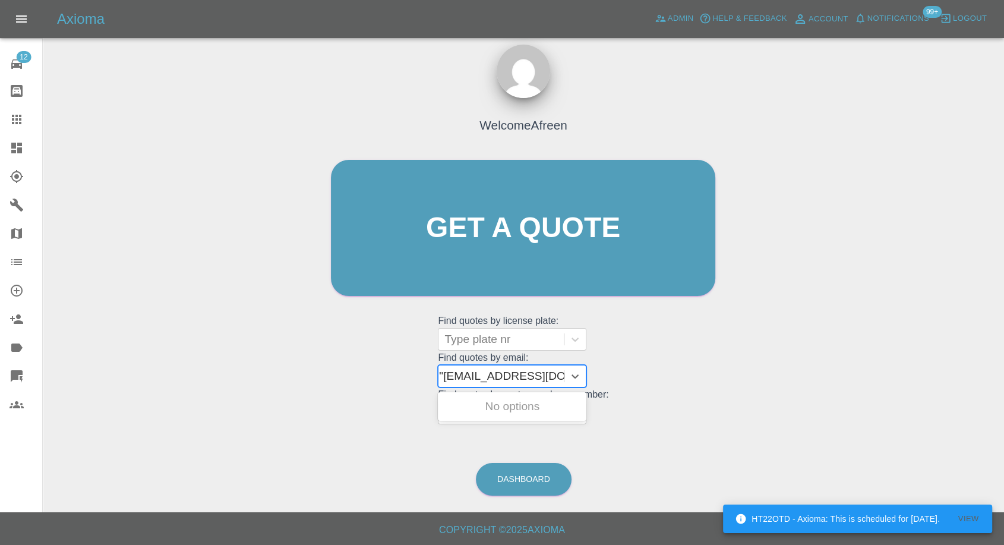
type input "[EMAIL_ADDRESS][DOMAIN_NAME]"
click at [502, 406] on div "EN21UCZ, Awaiting Repair" at bounding box center [512, 413] width 148 height 38
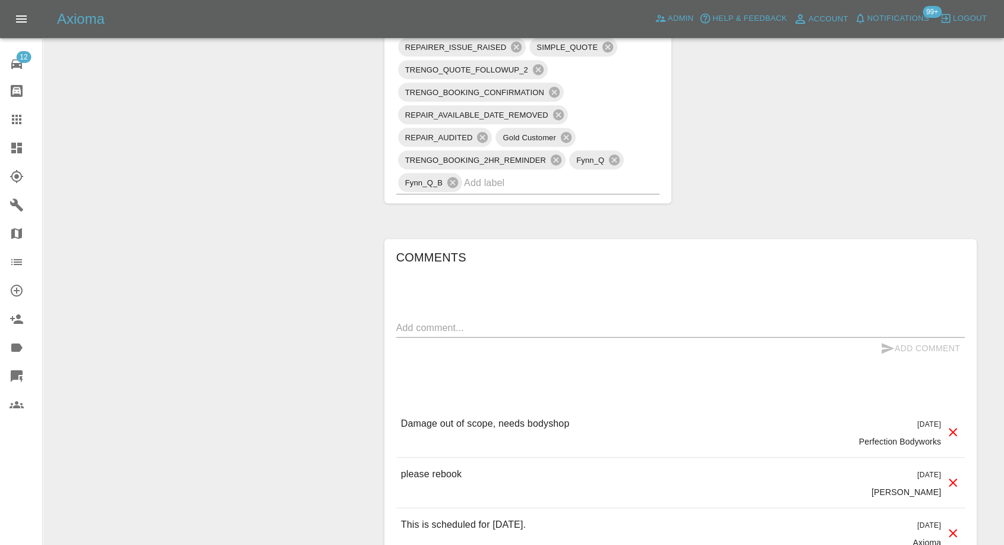
scroll to position [989, 0]
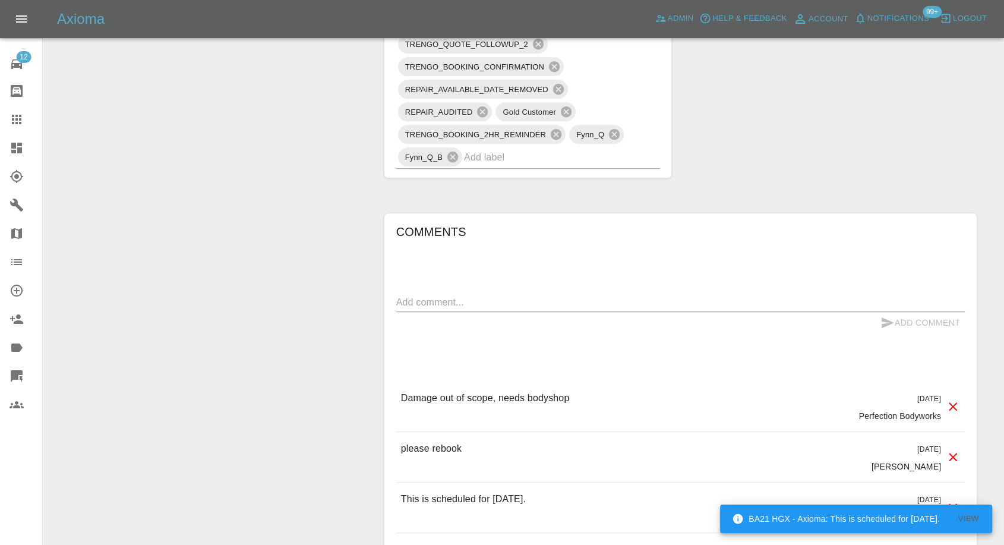
drag, startPoint x: 16, startPoint y: 121, endPoint x: 32, endPoint y: 139, distance: 24.4
click at [16, 120] on icon at bounding box center [17, 119] width 14 height 14
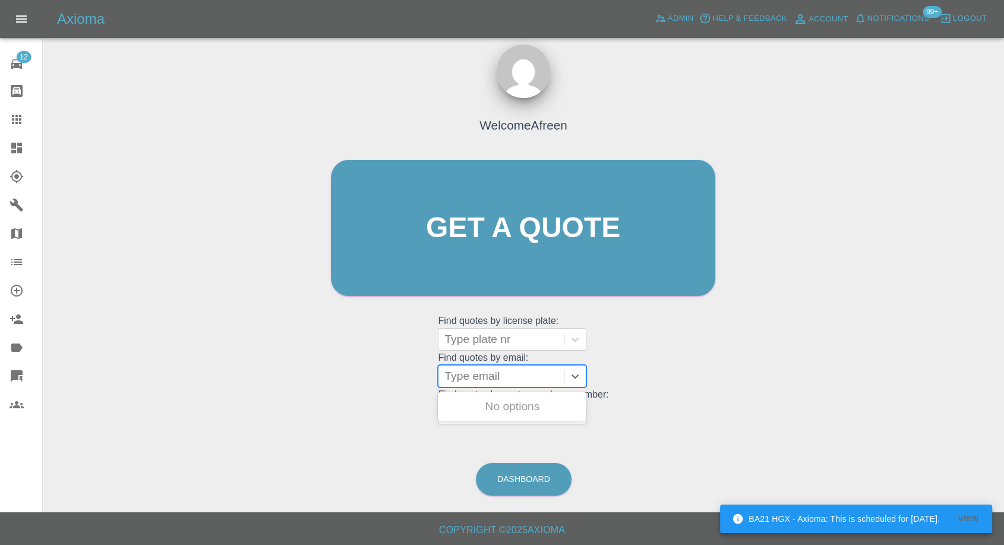
click at [447, 378] on div "Type email" at bounding box center [500, 375] width 125 height 21
paste input ""[EMAIL_ADDRESS][DOMAIN_NAME]" <undefined>"
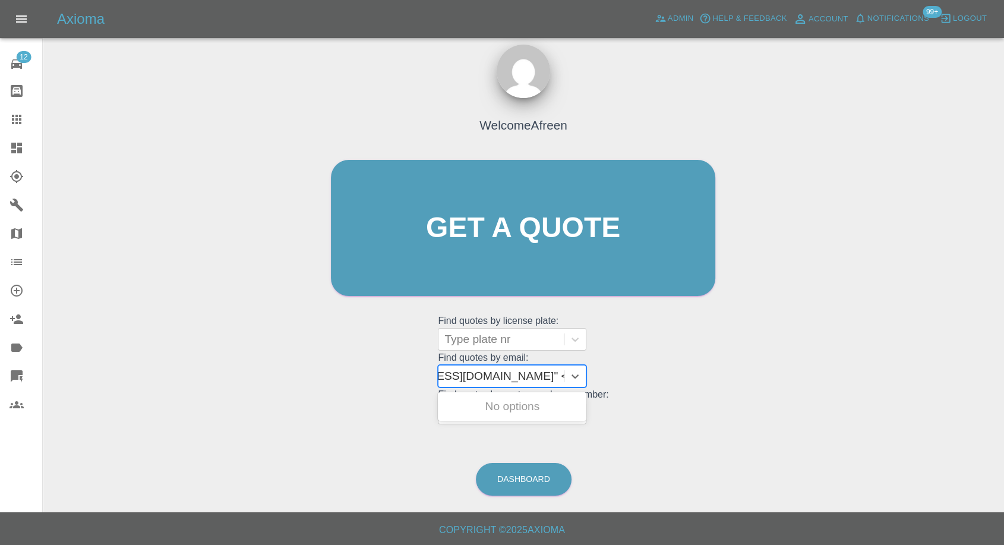
drag, startPoint x: 491, startPoint y: 372, endPoint x: 705, endPoint y: 384, distance: 214.8
click at [704, 384] on div "Welcome Afreen Get a quote Get a quote Find quotes by license plate: Type plate…" at bounding box center [522, 250] width 409 height 359
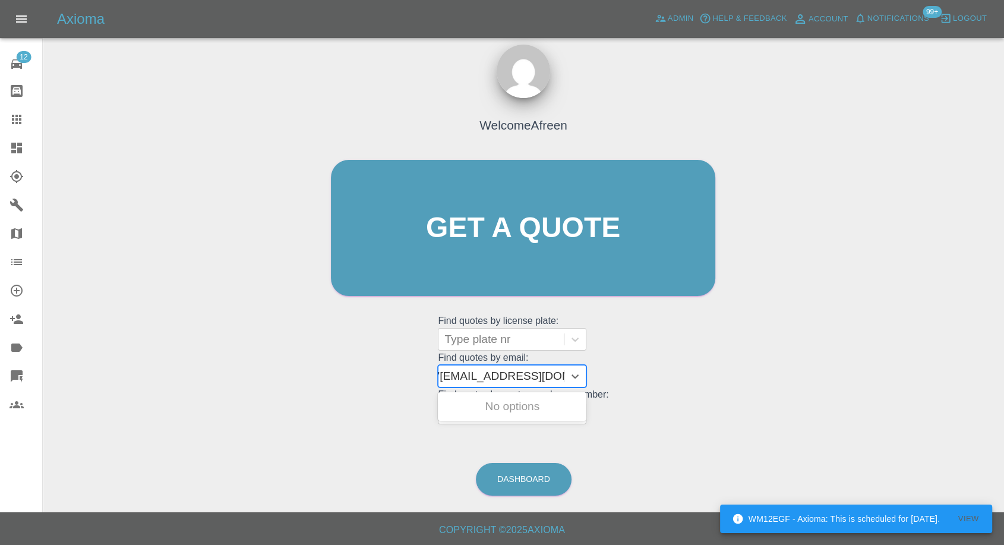
scroll to position [0, 5]
type input "[EMAIL_ADDRESS][DOMAIN_NAME]"
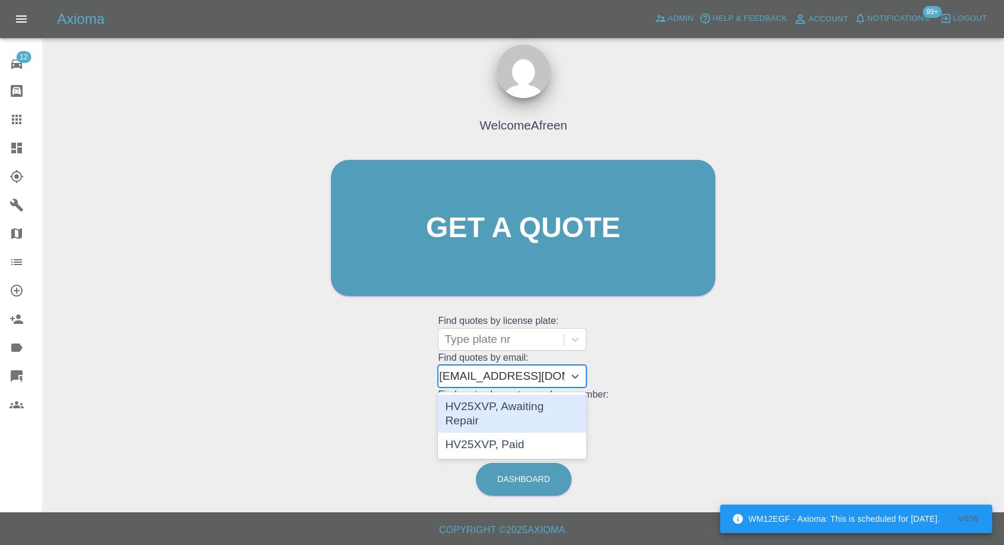
click at [510, 410] on div "HV25XVP, Awaiting Repair" at bounding box center [512, 413] width 148 height 38
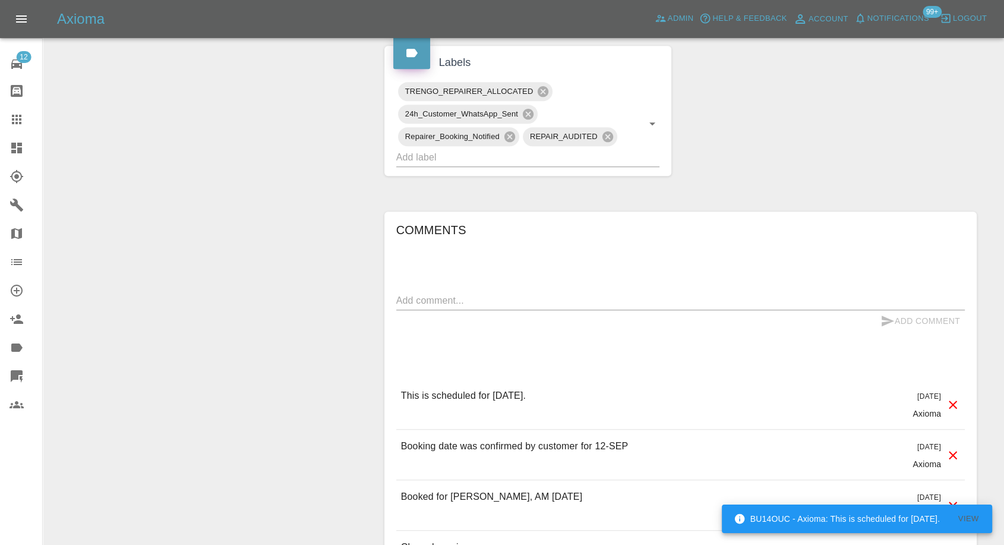
scroll to position [594, 0]
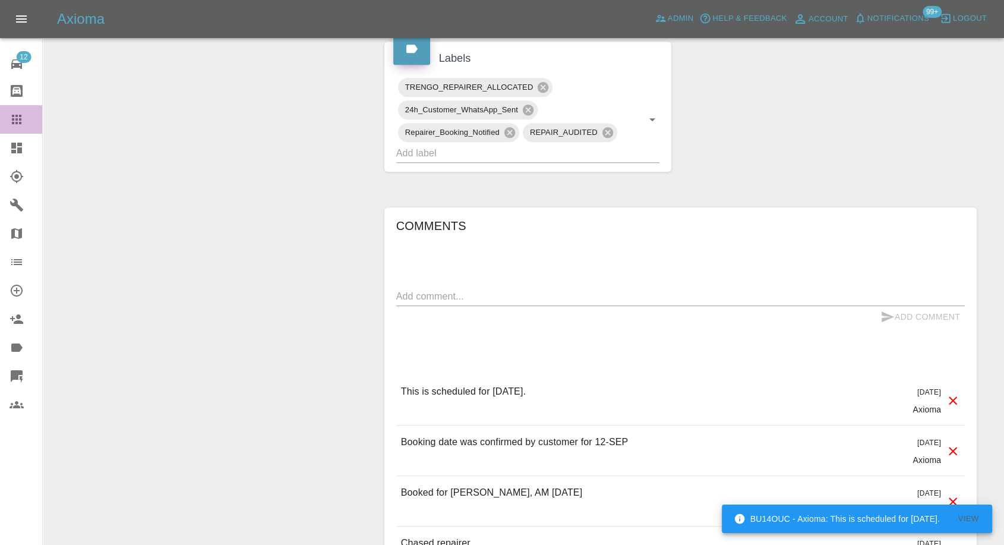
click at [0, 124] on link "Claims" at bounding box center [21, 119] width 42 height 29
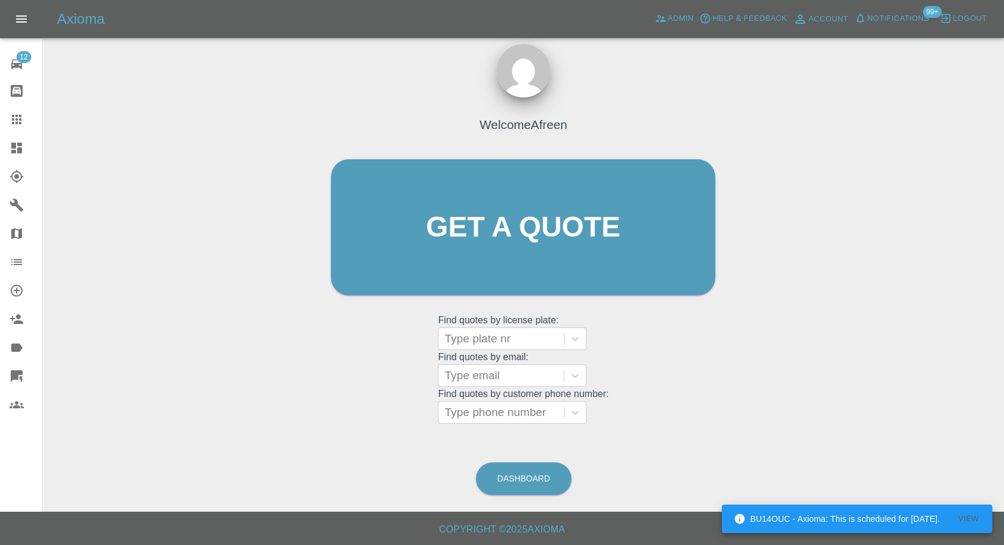
scroll to position [11, 0]
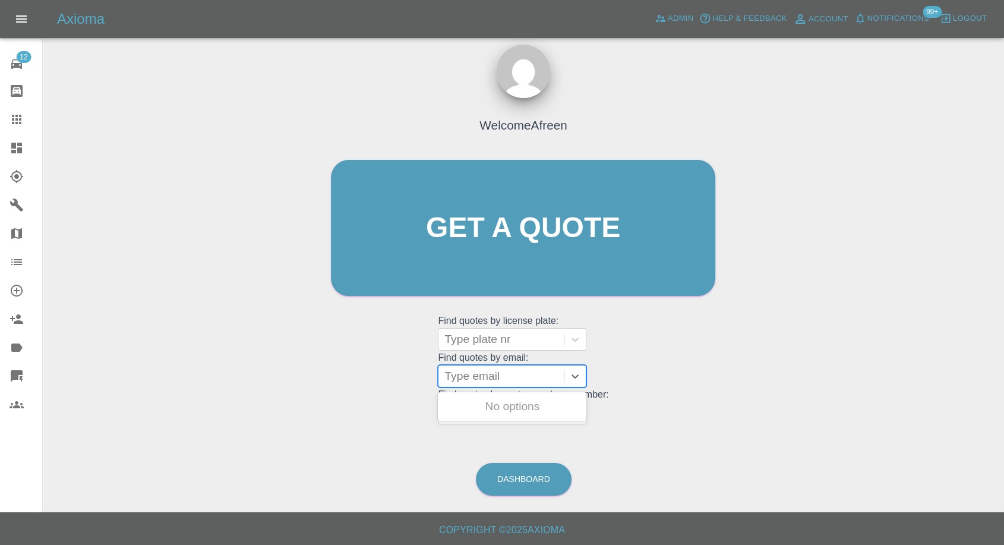
click at [472, 382] on div at bounding box center [500, 376] width 113 height 17
paste input ""[EMAIL_ADDRESS][DOMAIN_NAME]" <undefined>"
drag, startPoint x: 489, startPoint y: 377, endPoint x: 1013, endPoint y: 400, distance: 524.4
click at [1004, 400] on html "Axioma Admin Help & Feedback Account Notifications 99+ Logout 12 Repair home Bo…" at bounding box center [502, 267] width 1004 height 556
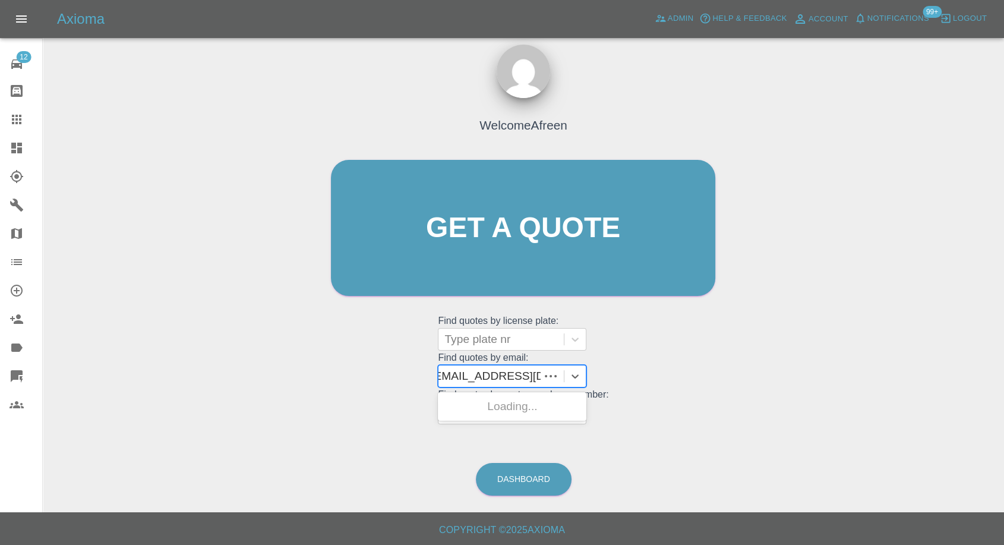
scroll to position [0, 0]
type input "[EMAIL_ADDRESS][DOMAIN_NAME]"
click at [540, 402] on div "LB67XEO, Awaiting Repair" at bounding box center [512, 413] width 148 height 38
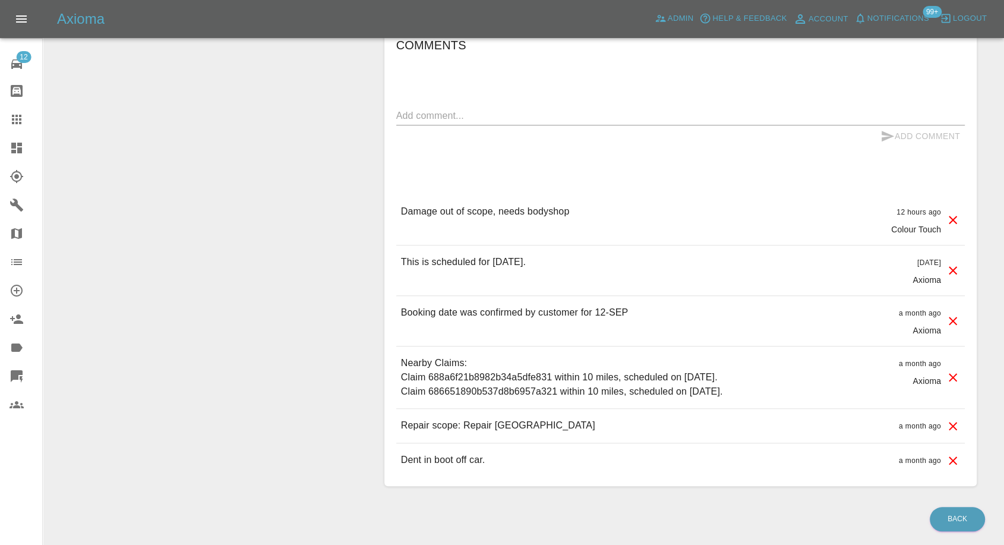
scroll to position [1010, 0]
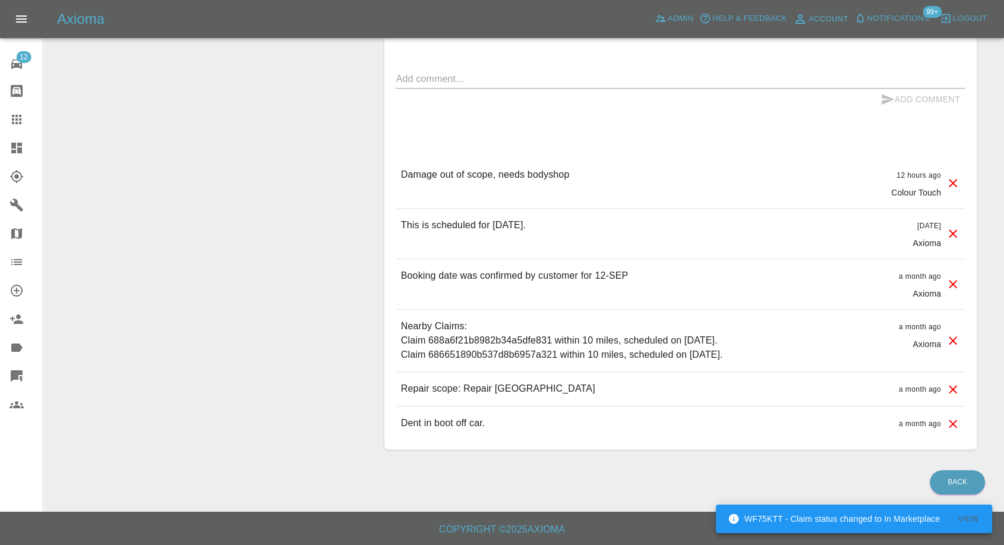
drag, startPoint x: 18, startPoint y: 113, endPoint x: 29, endPoint y: 117, distance: 12.0
click at [18, 113] on icon at bounding box center [17, 119] width 14 height 14
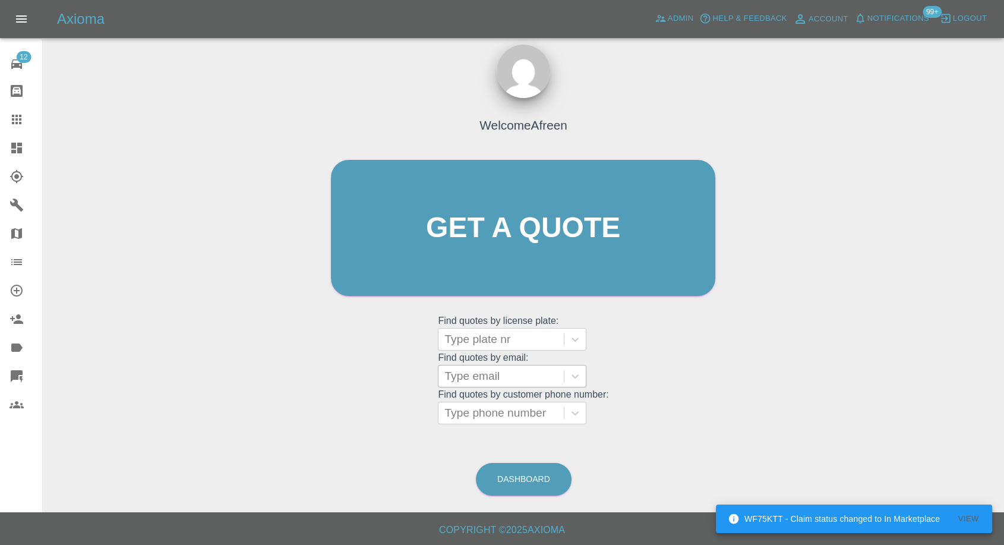
click at [478, 377] on div at bounding box center [500, 376] width 113 height 17
paste input ""[EMAIL_ADDRESS][DOMAIN_NAME]" <undefined>"
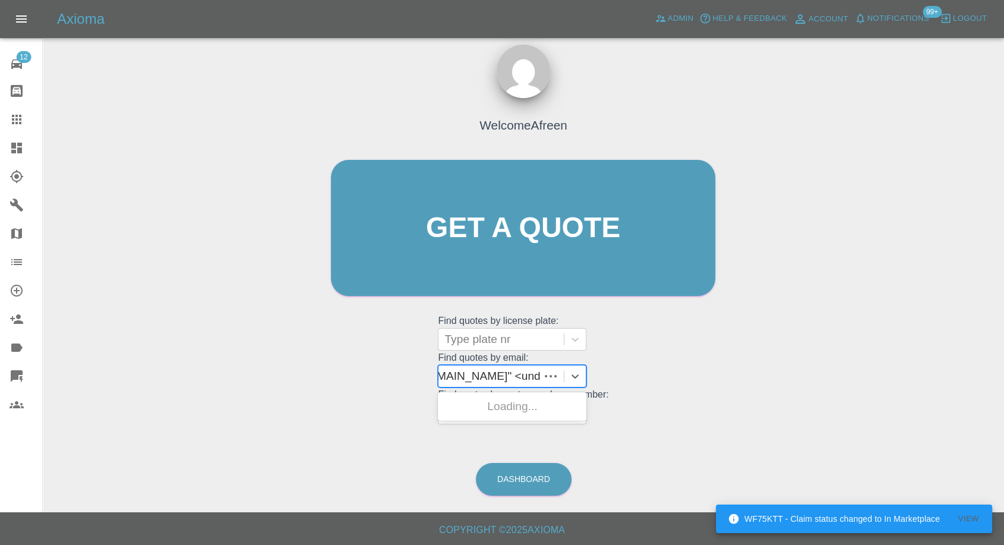
scroll to position [0, 119]
drag, startPoint x: 489, startPoint y: 369, endPoint x: 985, endPoint y: 401, distance: 497.6
click at [985, 400] on div "Welcome Afreen Get a quote Get a quote Find quotes by license plate: Type plate…" at bounding box center [523, 284] width 942 height 426
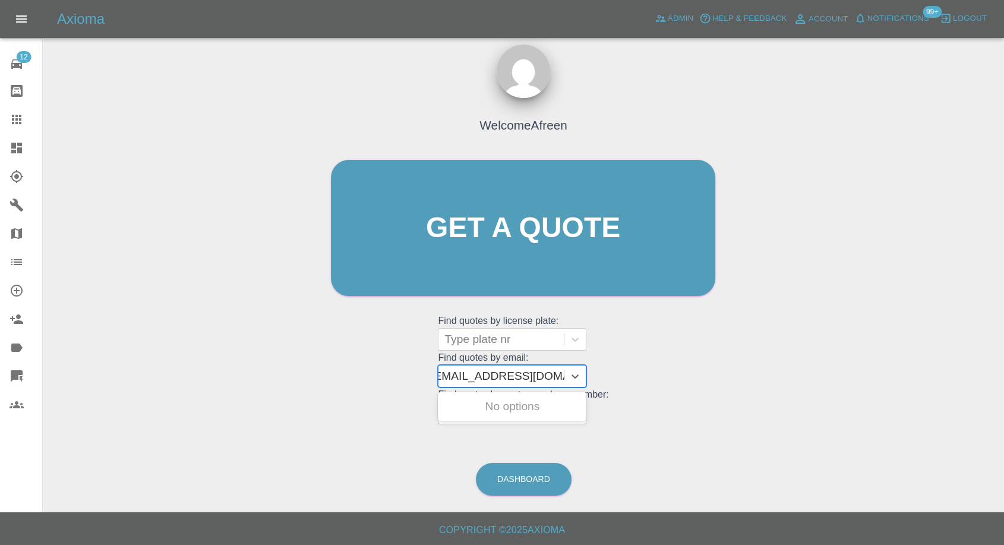
scroll to position [0, 5]
type input "[EMAIL_ADDRESS][DOMAIN_NAME]"
paste input ""[EMAIL_ADDRESS][DOMAIN_NAME]" <undefined>"
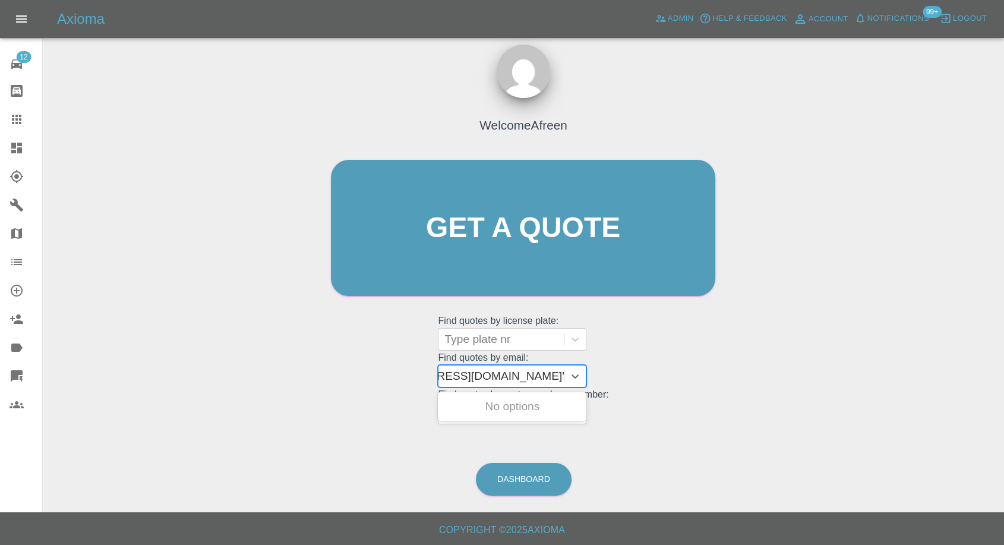
drag, startPoint x: 488, startPoint y: 371, endPoint x: 779, endPoint y: 413, distance: 294.6
click at [779, 409] on div "Welcome Afreen Get a quote Get a quote Find quotes by license plate: Type plate…" at bounding box center [523, 284] width 942 height 426
type input "[EMAIL_ADDRESS][DOMAIN_NAME]"
click at [559, 393] on div "LY25TUW, Awaiting Repair" at bounding box center [512, 413] width 148 height 43
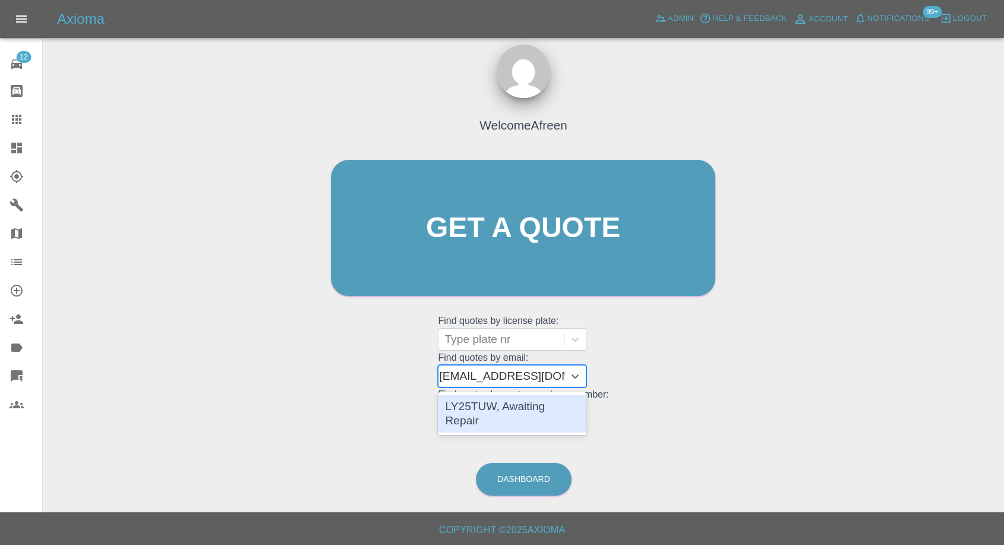
click at [551, 410] on div "LY25TUW, Awaiting Repair" at bounding box center [512, 413] width 148 height 38
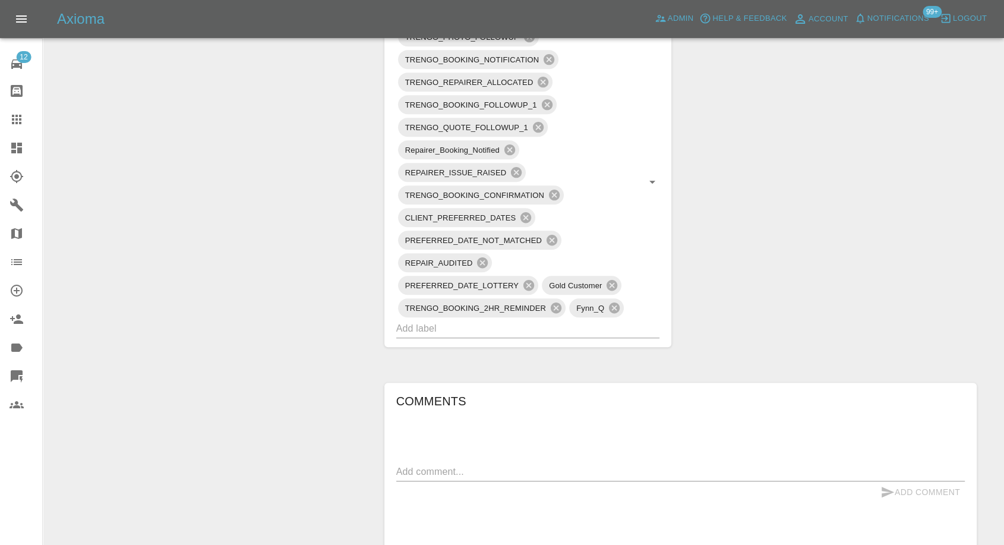
scroll to position [858, 0]
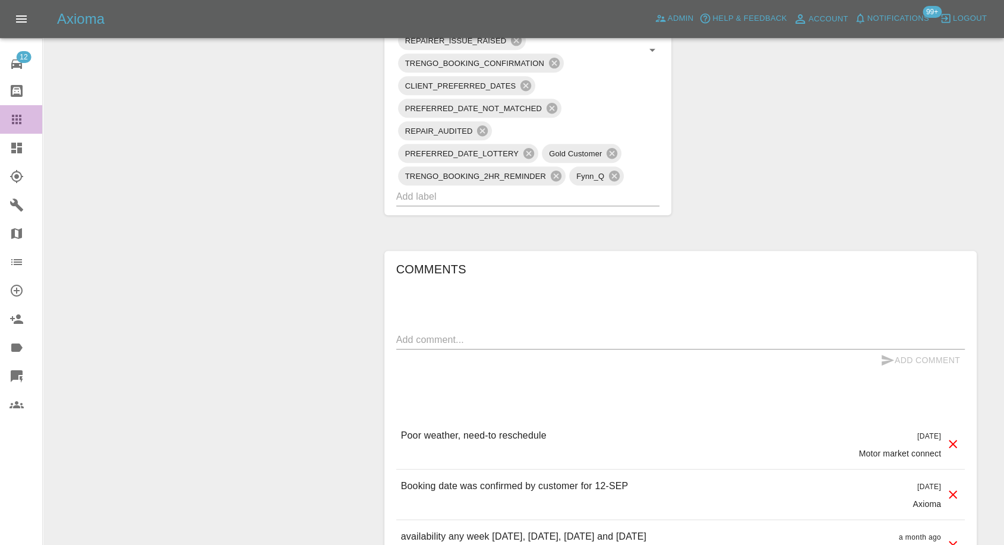
click at [17, 116] on icon at bounding box center [17, 120] width 10 height 10
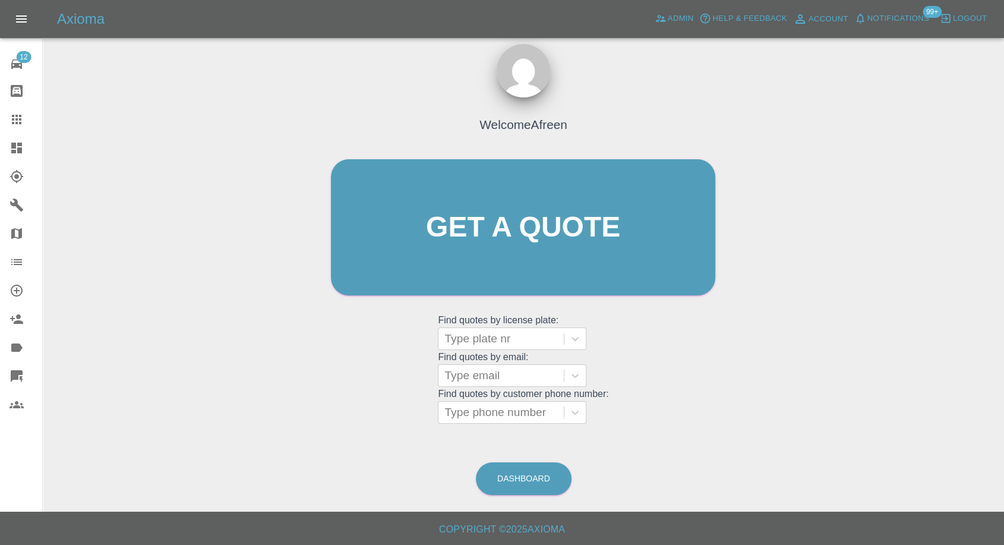
scroll to position [11, 0]
click at [498, 381] on div at bounding box center [500, 376] width 113 height 17
paste input ""[PERSON_NAME][EMAIL_ADDRESS][PERSON_NAME][DOMAIN_NAME]" <undefined>"
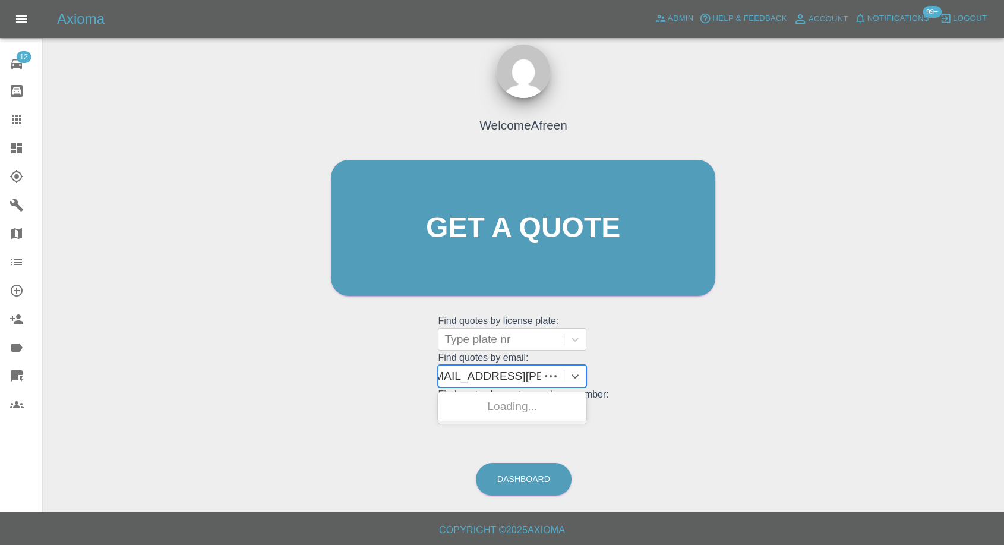
scroll to position [0, 103]
drag, startPoint x: 489, startPoint y: 377, endPoint x: 823, endPoint y: 391, distance: 334.1
click at [823, 391] on div "Welcome Afreen Get a quote Get a quote Find quotes by license plate: Type plate…" at bounding box center [523, 284] width 942 height 426
type input "[PERSON_NAME][EMAIL_ADDRESS][PERSON_NAME][DOMAIN_NAME]"
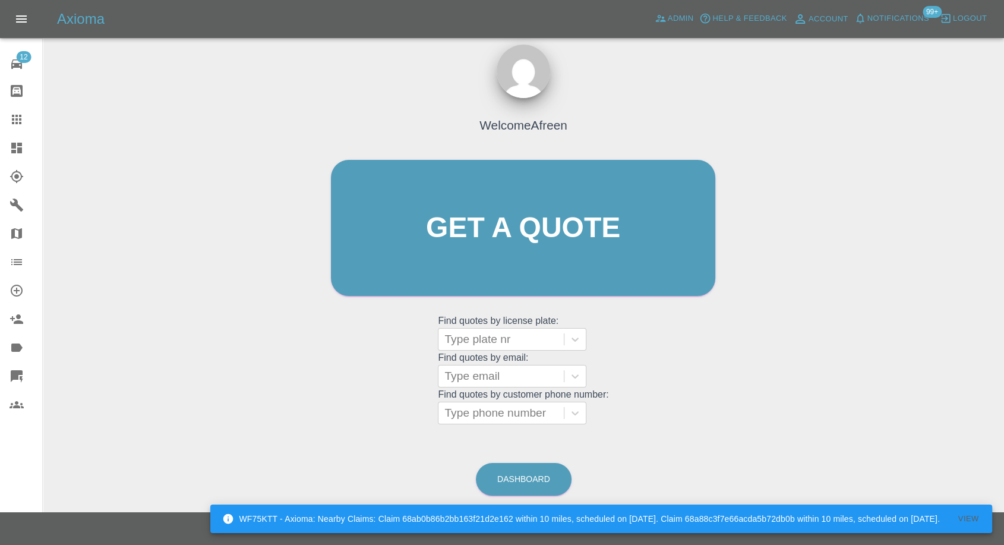
scroll to position [0, 0]
paste input ""[EMAIL_ADDRESS][DOMAIN_NAME]" <undefined>"
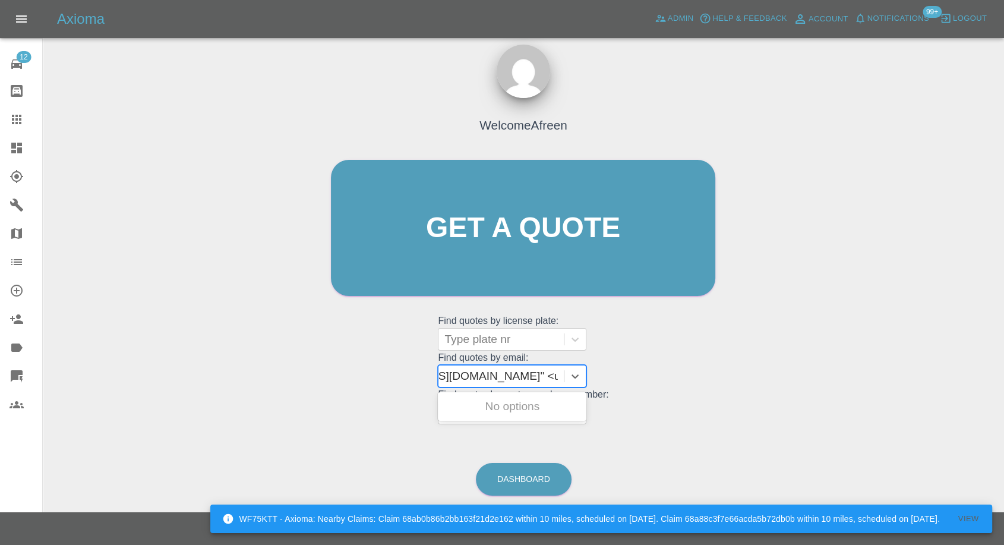
scroll to position [0, 93]
drag, startPoint x: 489, startPoint y: 374, endPoint x: 805, endPoint y: 413, distance: 318.5
click at [805, 413] on div "Welcome Afreen Get a quote Get a quote Find quotes by license plate: Type plate…" at bounding box center [523, 284] width 942 height 426
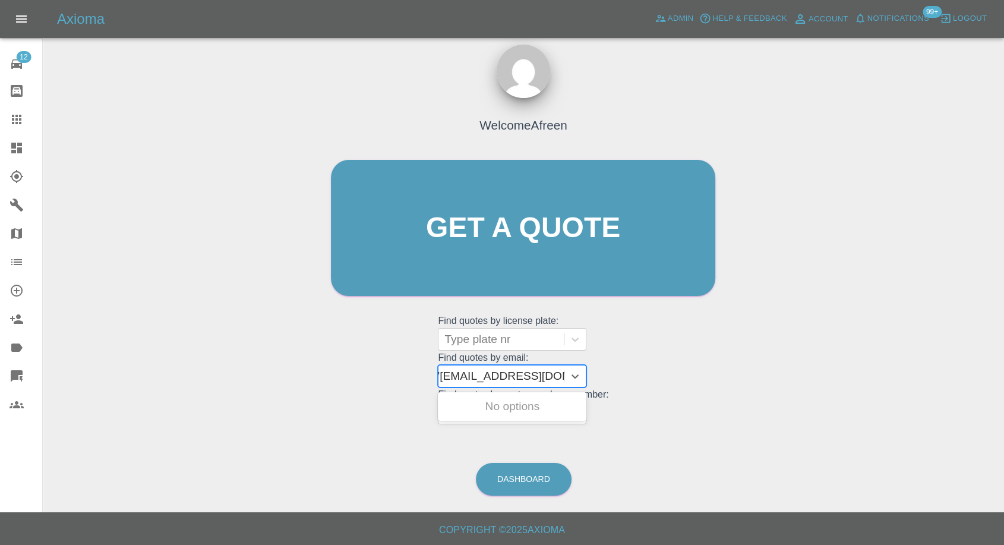
scroll to position [0, 5]
type input "[EMAIL_ADDRESS][DOMAIN_NAME]"
click at [549, 397] on div "NX69FCY, Awaiting Repair" at bounding box center [512, 413] width 148 height 38
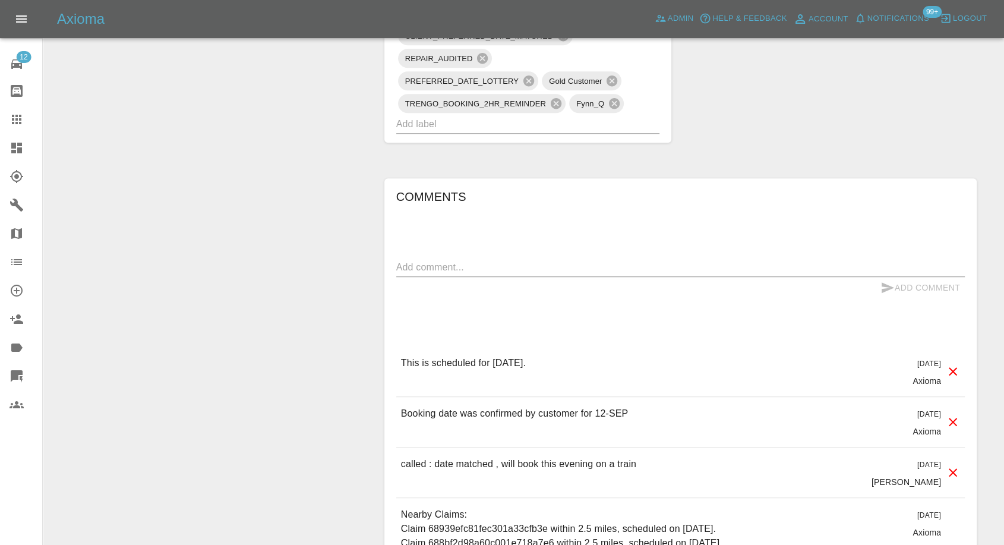
scroll to position [989, 0]
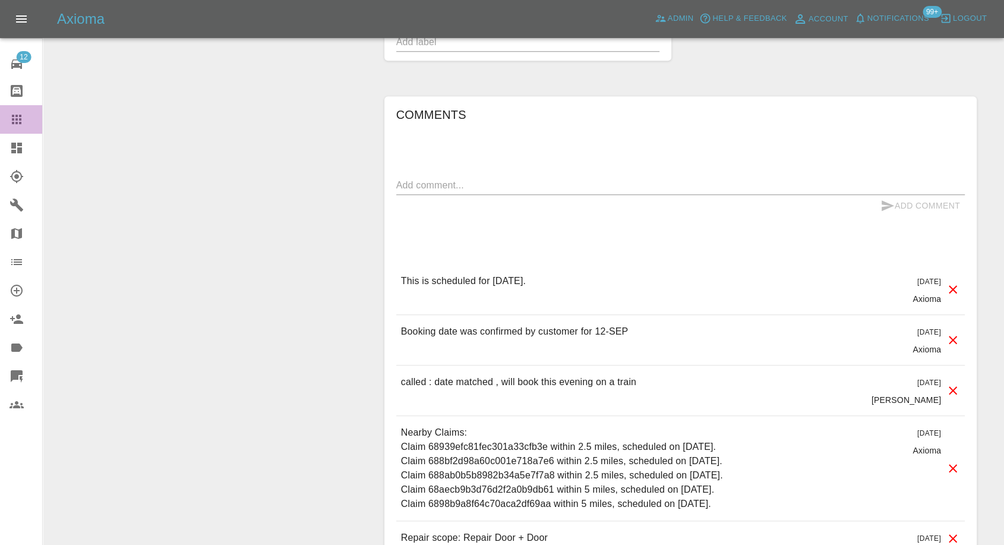
click at [12, 120] on icon at bounding box center [17, 120] width 10 height 10
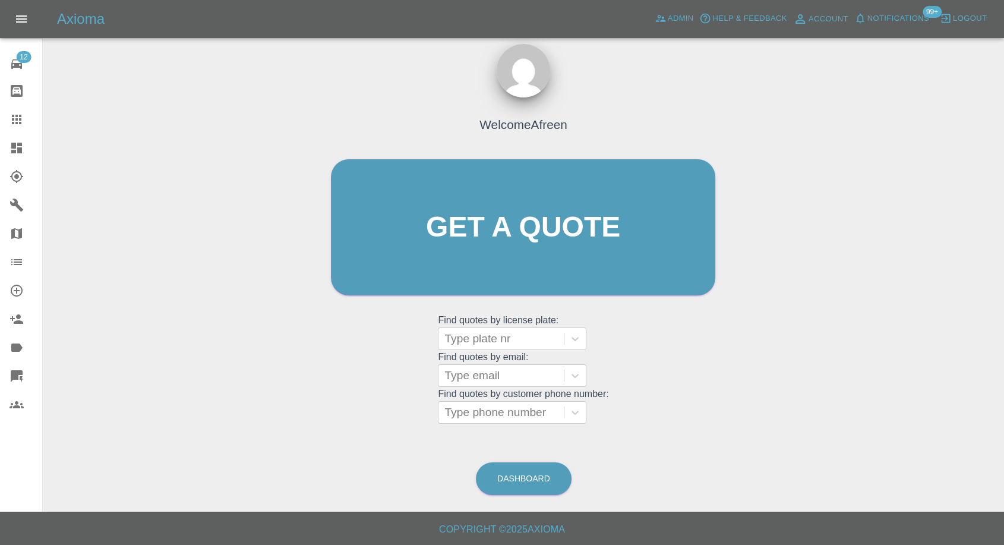
scroll to position [11, 0]
click at [528, 388] on grid "Find quotes by license plate: Type plate nr Find quotes by email: Use Up and Do…" at bounding box center [523, 369] width 170 height 110
paste input ""[EMAIL_ADDRESS][DOMAIN_NAME]" <undefined>"
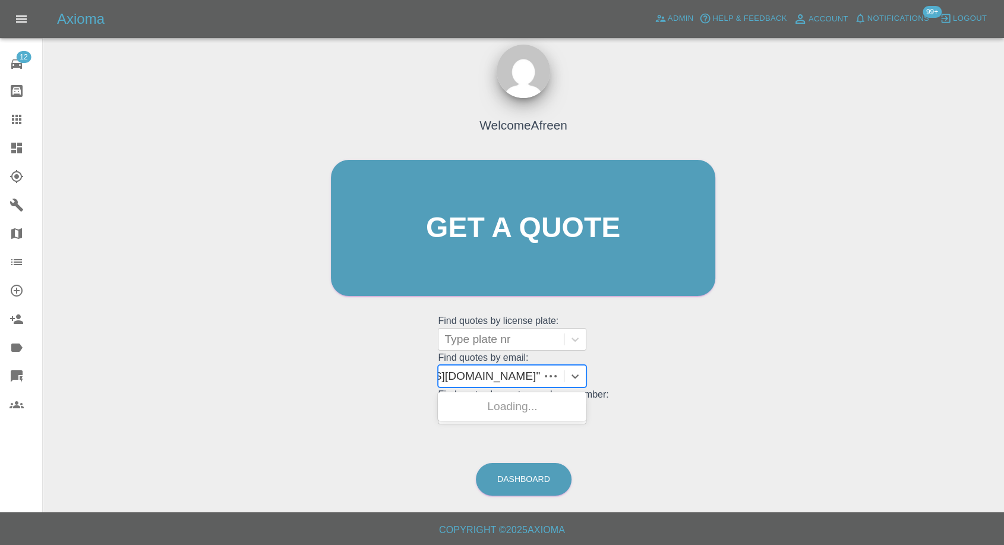
scroll to position [0, 90]
drag, startPoint x: 488, startPoint y: 374, endPoint x: 925, endPoint y: 407, distance: 438.4
click at [925, 406] on div "Welcome Afreen Get a quote Get a quote Find quotes by license plate: Type plate…" at bounding box center [523, 284] width 942 height 426
type input "[EMAIL_ADDRESS][DOMAIN_NAME]"
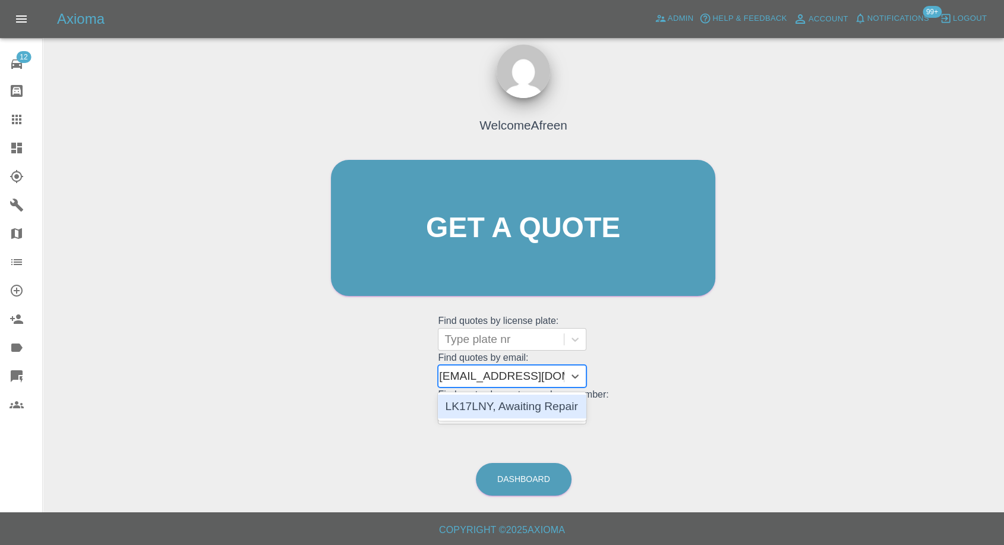
click at [543, 397] on div "LK17LNY, Awaiting Repair" at bounding box center [512, 406] width 148 height 24
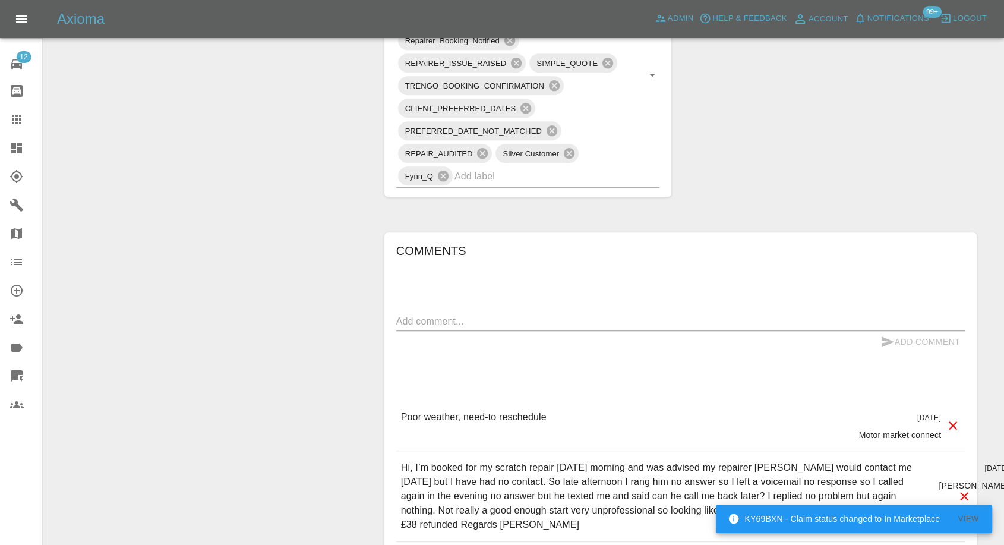
scroll to position [792, 0]
drag, startPoint x: 17, startPoint y: 115, endPoint x: 48, endPoint y: 131, distance: 35.1
click at [17, 115] on icon at bounding box center [17, 120] width 10 height 10
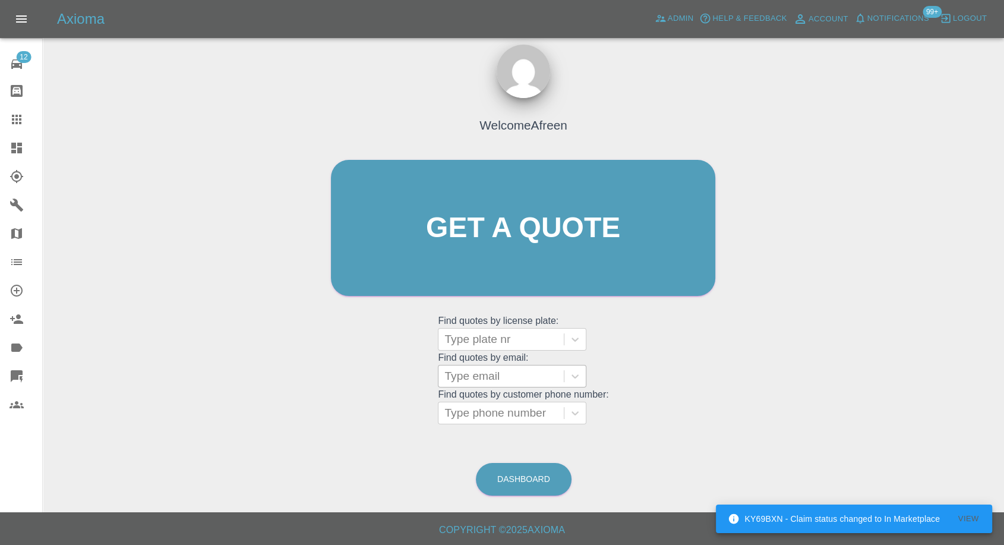
click at [470, 381] on div at bounding box center [500, 376] width 113 height 17
paste input ""[EMAIL_ADDRESS][DOMAIN_NAME]" <undefined>"
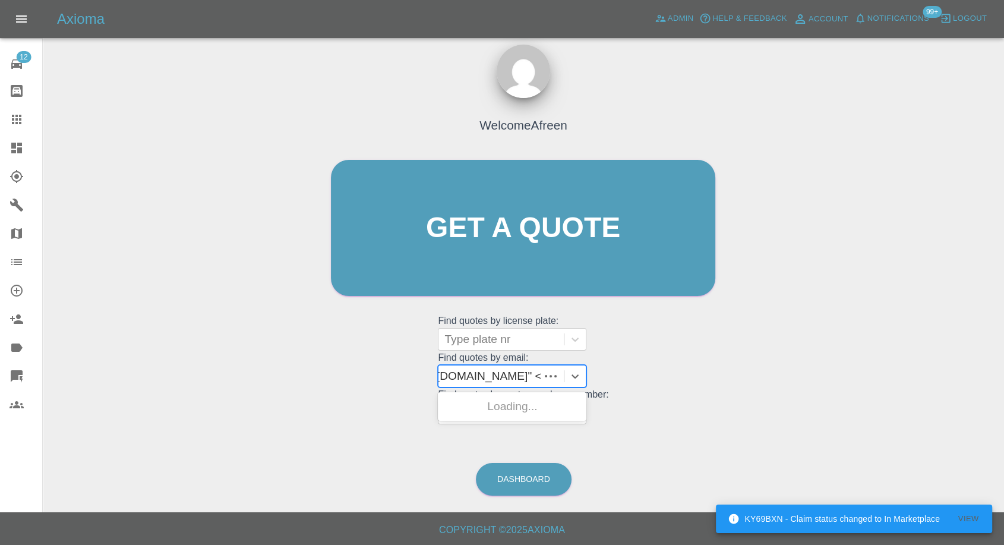
scroll to position [0, 99]
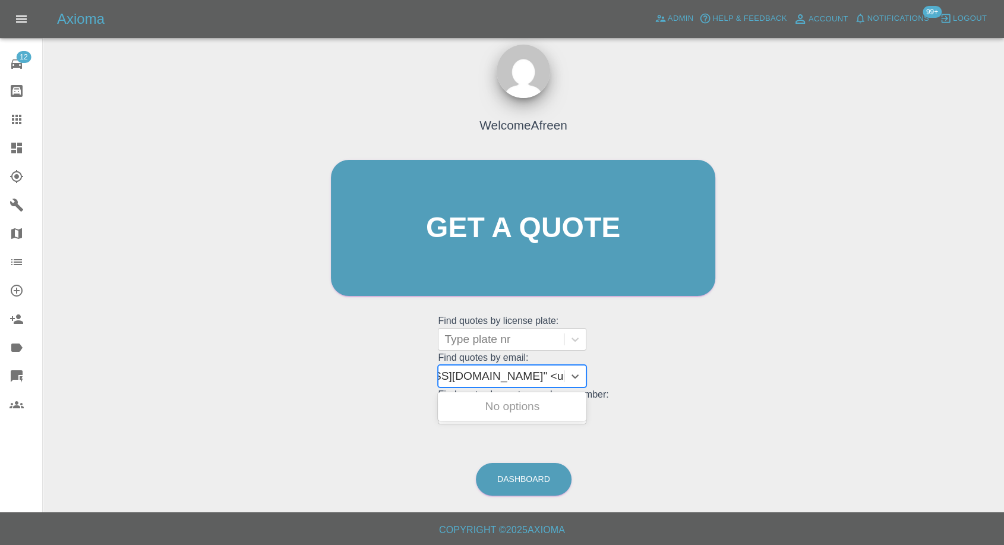
drag, startPoint x: 488, startPoint y: 374, endPoint x: 776, endPoint y: 378, distance: 288.1
click at [776, 378] on div "Welcome Afreen Get a quote Get a quote Find quotes by license plate: Type plate…" at bounding box center [523, 284] width 942 height 426
type input "[EMAIL_ADDRESS][DOMAIN_NAME]"
click at [499, 410] on div "WA21TJX, Awaiting Repair" at bounding box center [512, 413] width 148 height 38
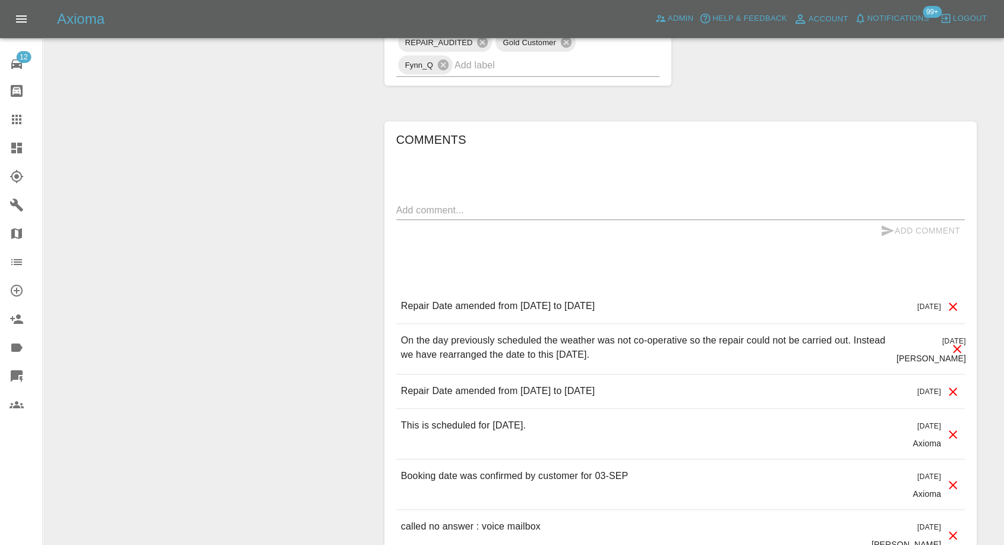
scroll to position [989, 0]
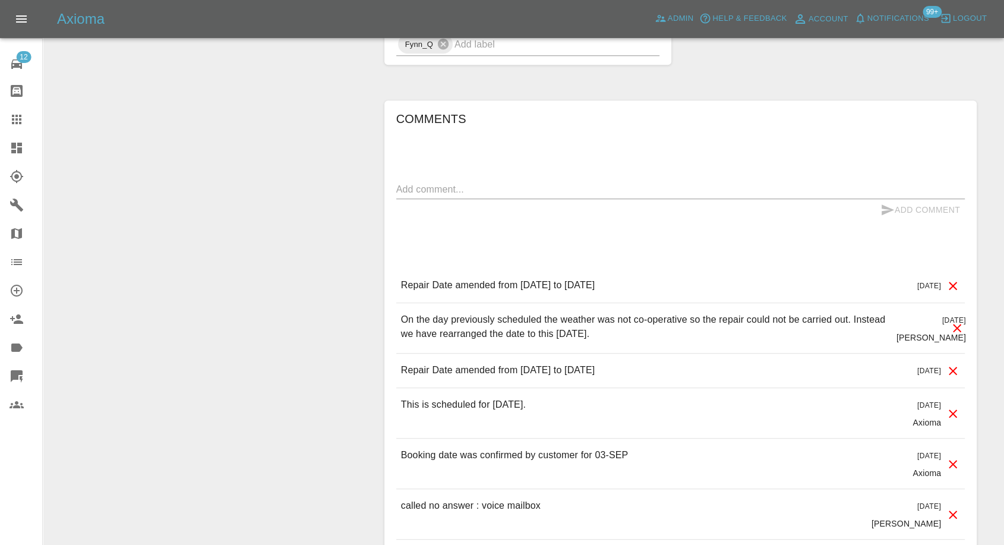
drag, startPoint x: 17, startPoint y: 121, endPoint x: 151, endPoint y: 165, distance: 140.7
click at [17, 121] on icon at bounding box center [17, 119] width 14 height 14
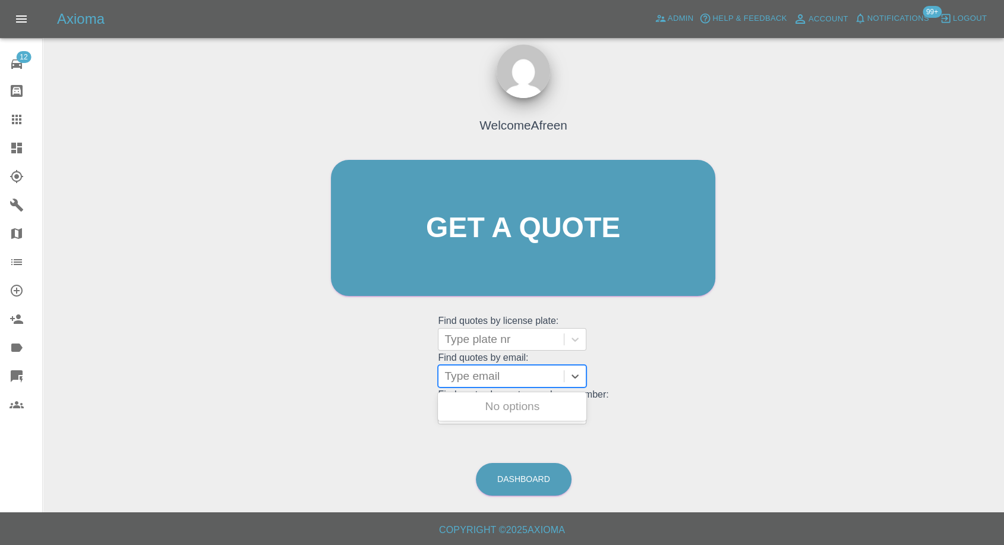
click at [482, 369] on div at bounding box center [500, 376] width 113 height 17
paste input ""[EMAIL_ADDRESS][DOMAIN_NAME]" <undefined>"
drag, startPoint x: 491, startPoint y: 375, endPoint x: 954, endPoint y: 344, distance: 464.9
click at [954, 344] on div "Welcome Afreen Get a quote Get a quote Find quotes by license plate: Type plate…" at bounding box center [523, 284] width 942 height 426
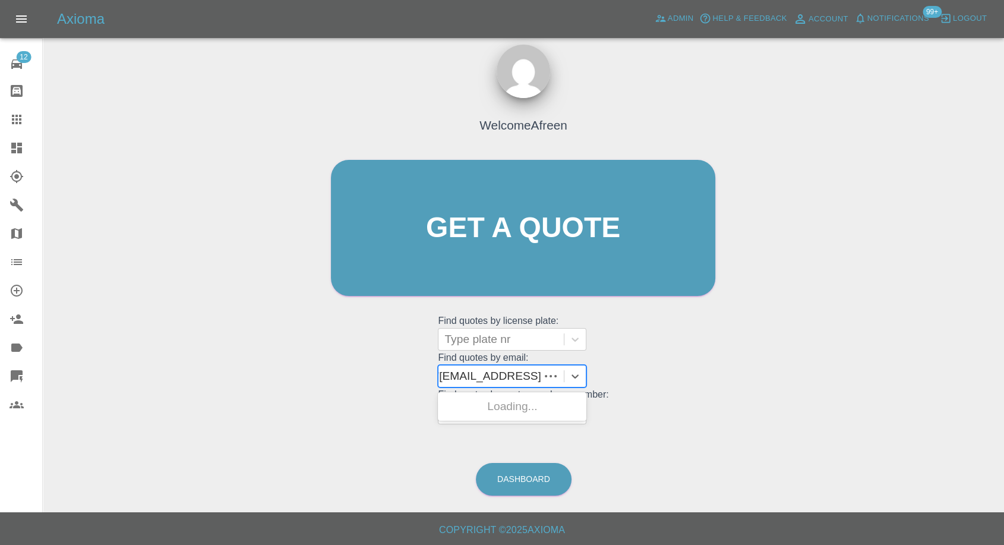
scroll to position [0, 0]
type input "[EMAIL_ADDRESS][DOMAIN_NAME]"
click at [480, 409] on div "CP18CPE, Awaiting Repair" at bounding box center [512, 413] width 148 height 38
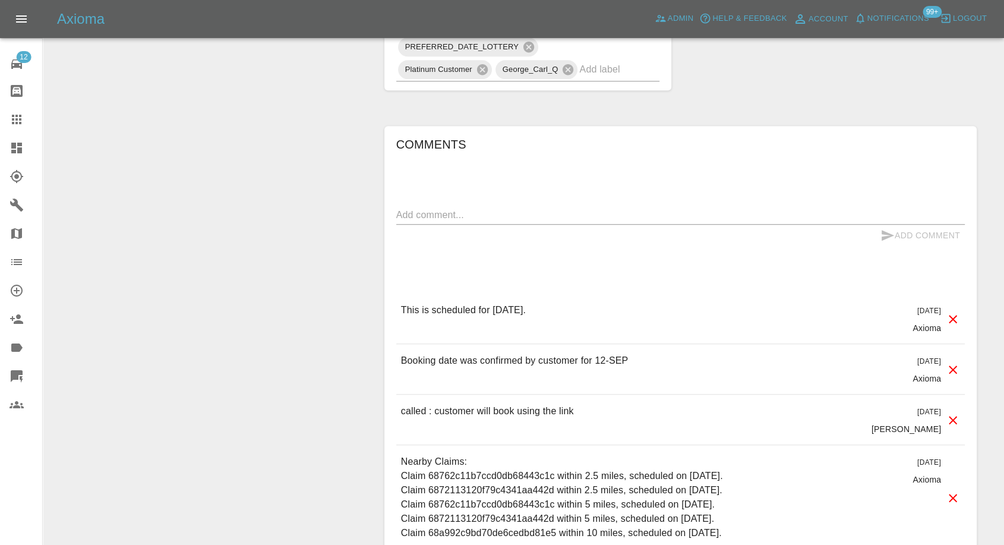
scroll to position [989, 0]
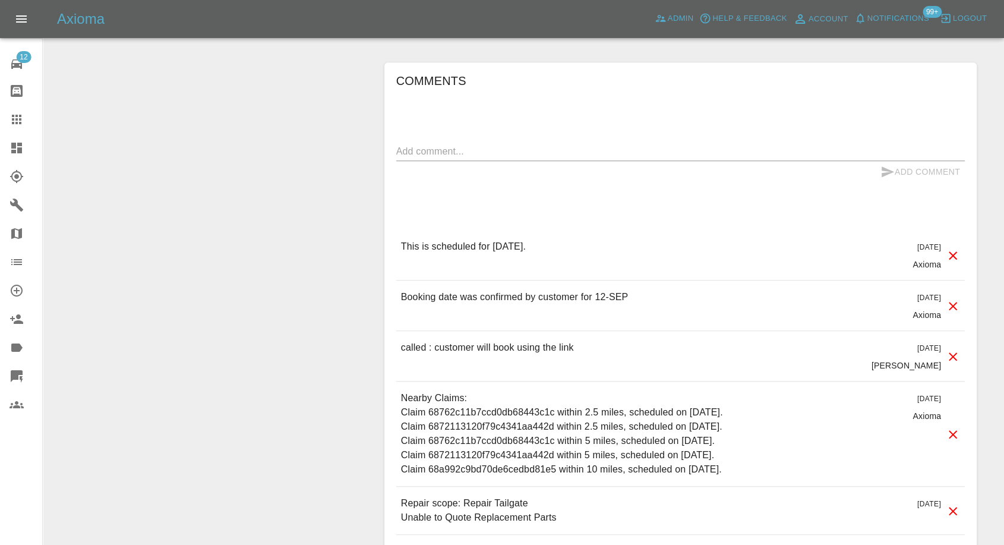
drag, startPoint x: 10, startPoint y: 120, endPoint x: 46, endPoint y: 131, distance: 37.8
click at [10, 120] on icon at bounding box center [17, 119] width 14 height 14
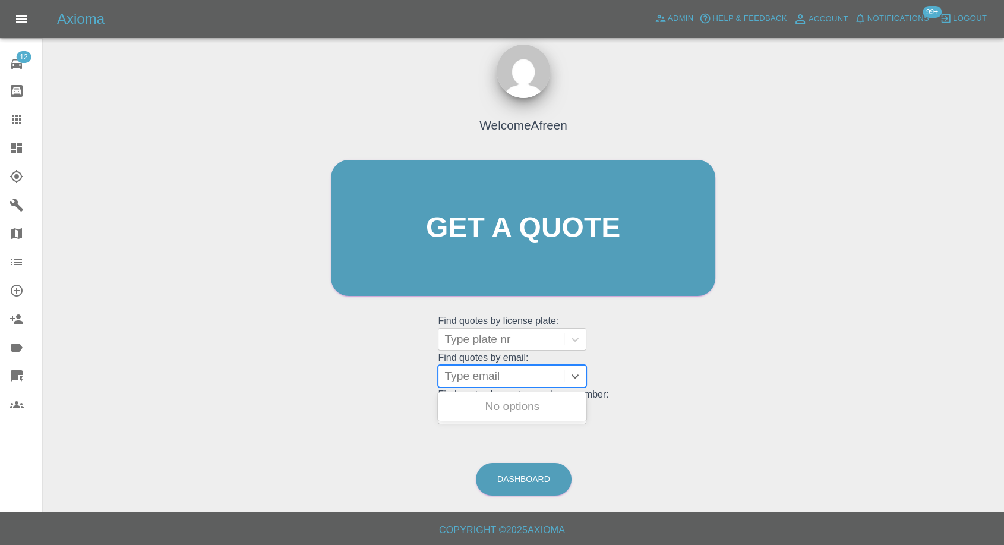
click at [467, 374] on div at bounding box center [500, 376] width 113 height 17
paste input ""[PERSON_NAME][EMAIL_ADDRESS][PERSON_NAME][DOMAIN_NAME]" <undefined>"
drag, startPoint x: 487, startPoint y: 377, endPoint x: 826, endPoint y: 369, distance: 338.6
click at [822, 370] on div "Welcome Afreen Get a quote Get a quote Find quotes by license plate: Type plate…" at bounding box center [523, 284] width 942 height 426
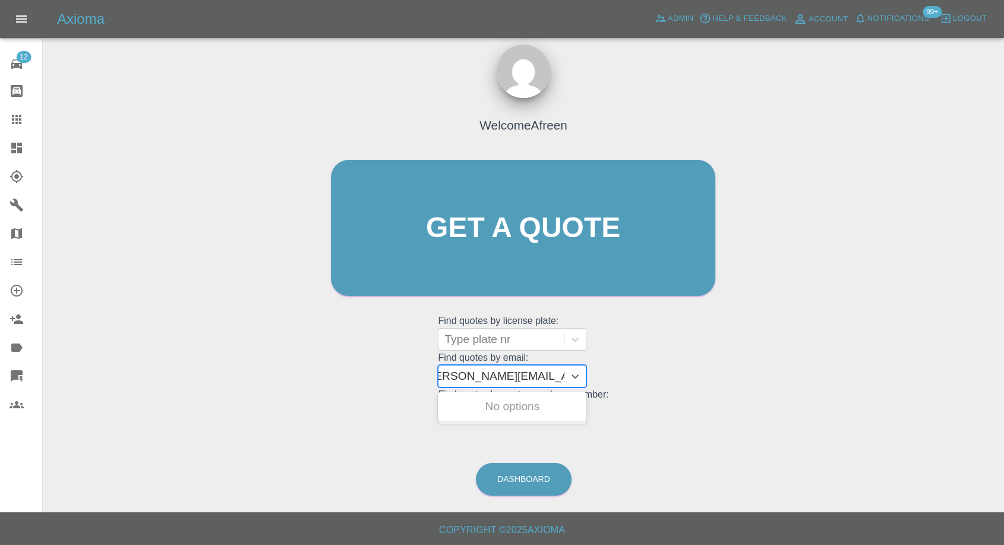
scroll to position [0, 5]
type input "[PERSON_NAME][EMAIL_ADDRESS][PERSON_NAME][DOMAIN_NAME]"
click at [560, 409] on div "HJ24 KKA, Awaiting Repair" at bounding box center [512, 413] width 148 height 38
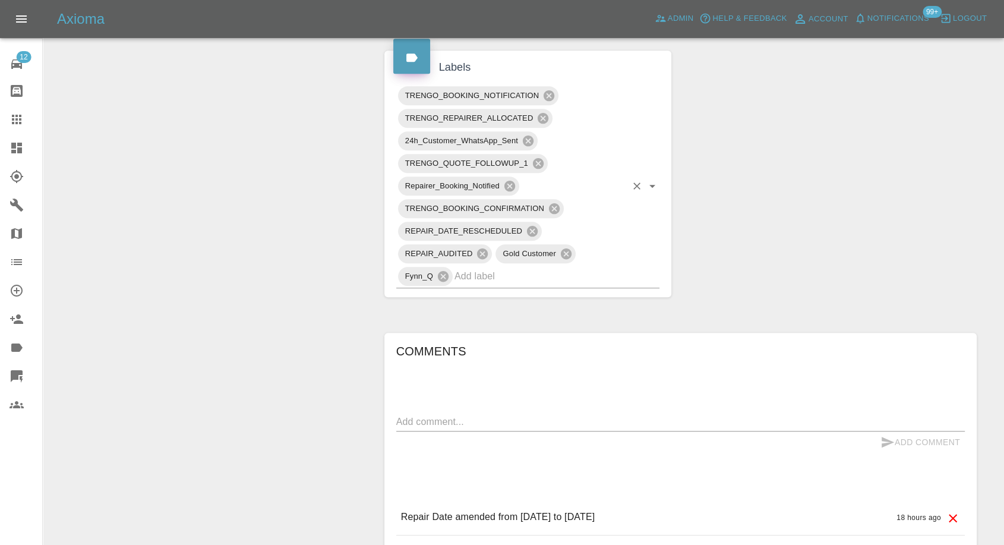
scroll to position [726, 0]
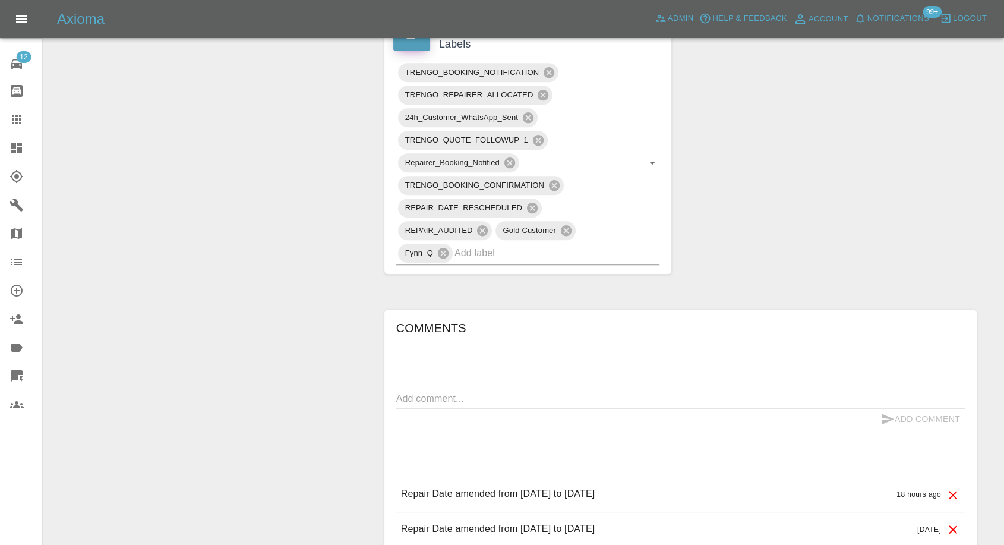
click at [13, 120] on icon at bounding box center [17, 120] width 10 height 10
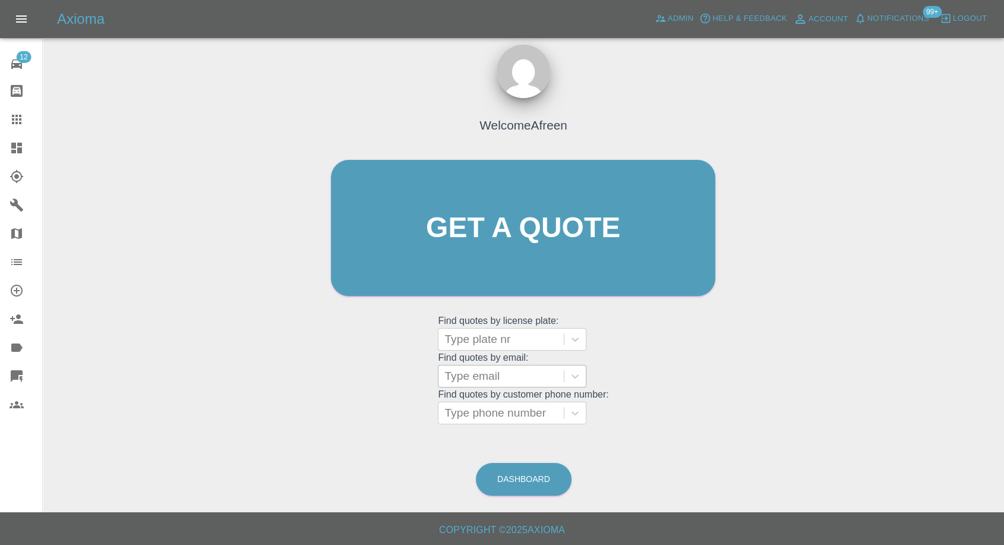
click at [461, 374] on div at bounding box center [500, 376] width 113 height 17
paste input ""[PERSON_NAME][EMAIL_ADDRESS][PERSON_NAME][DOMAIN_NAME]" <undefined>"
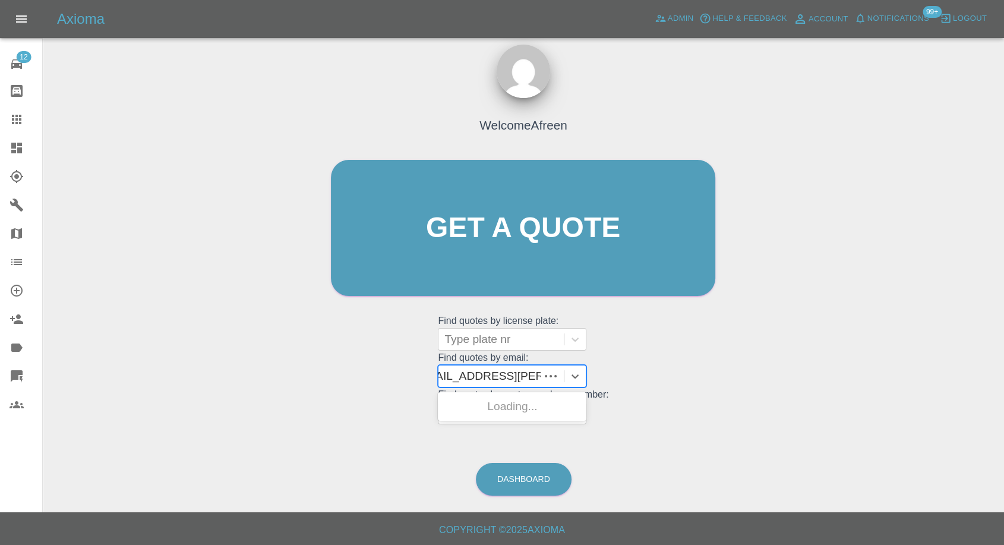
scroll to position [0, 111]
drag, startPoint x: 488, startPoint y: 375, endPoint x: 758, endPoint y: 381, distance: 269.7
click at [757, 377] on div "Welcome Afreen Get a quote Get a quote Find quotes by license plate: Type plate…" at bounding box center [523, 284] width 942 height 426
type input "[PERSON_NAME][EMAIL_ADDRESS][PERSON_NAME][DOMAIN_NAME]"
